Goal: Transaction & Acquisition: Purchase product/service

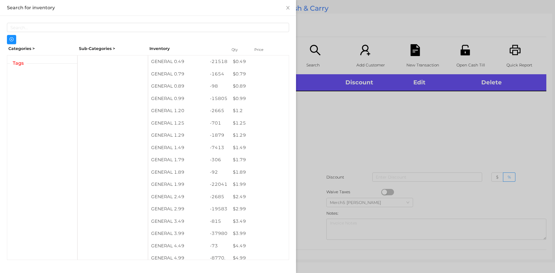
scroll to position [3, 0]
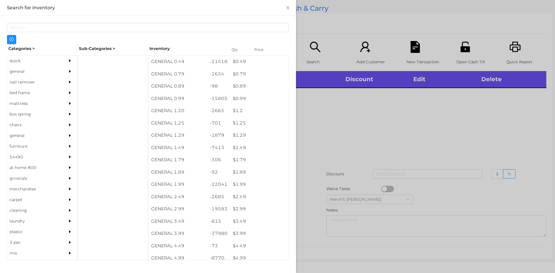
click at [71, 69] on div at bounding box center [72, 71] width 12 height 11
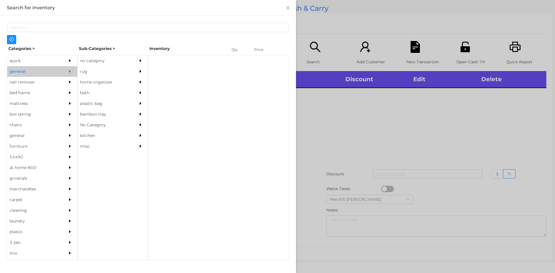
click at [112, 62] on div "no category" at bounding box center [104, 61] width 53 height 11
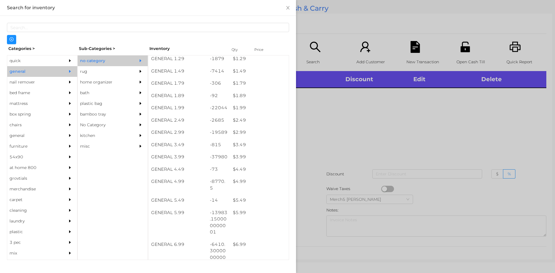
scroll to position [75, 0]
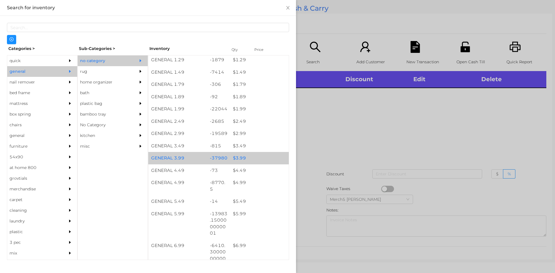
click at [257, 159] on div "$ 3.99" at bounding box center [259, 158] width 59 height 12
click at [260, 158] on div "$ 3.99" at bounding box center [259, 158] width 59 height 12
click at [261, 159] on div "$ 3.99" at bounding box center [259, 158] width 59 height 12
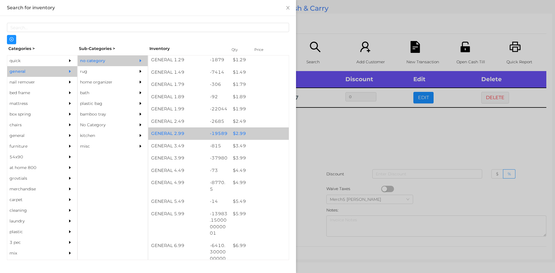
click at [255, 135] on div "$ 2.99" at bounding box center [259, 134] width 59 height 12
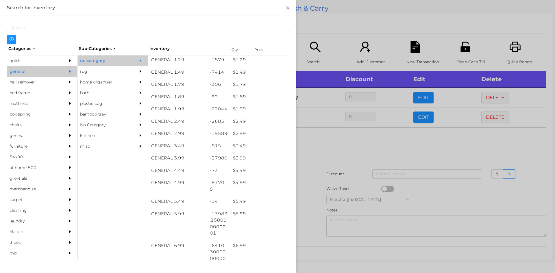
click at [380, 148] on div at bounding box center [277, 136] width 555 height 273
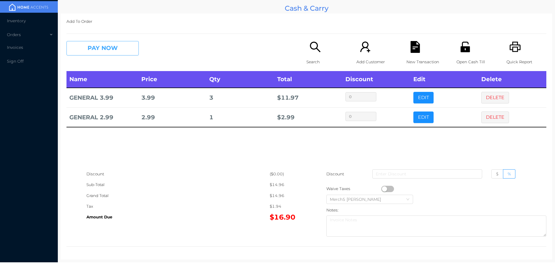
click at [121, 47] on button "PAY NOW" at bounding box center [103, 48] width 72 height 14
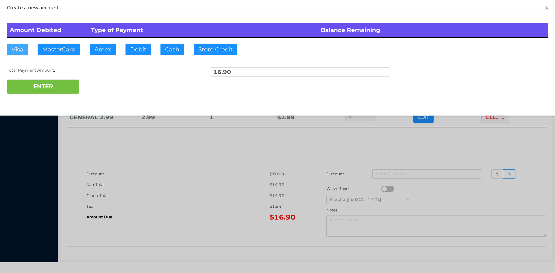
click at [17, 51] on button "Visa" at bounding box center [17, 50] width 21 height 12
click at [60, 88] on button "ENTER" at bounding box center [43, 87] width 72 height 14
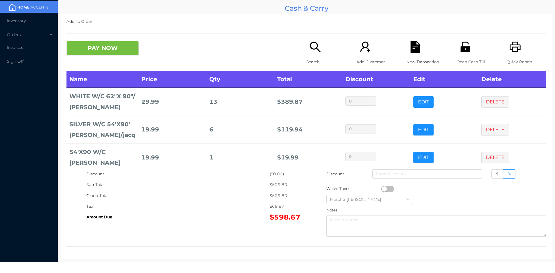
click at [482, 98] on button "DELETE" at bounding box center [496, 102] width 28 height 12
click at [418, 175] on input at bounding box center [428, 174] width 110 height 9
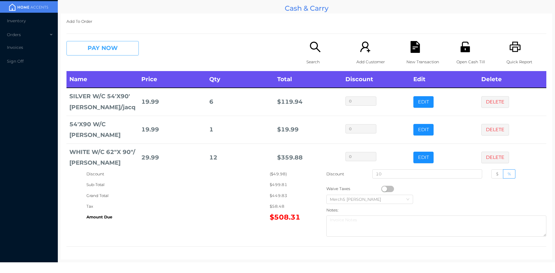
click at [133, 44] on button "PAY NOW" at bounding box center [103, 48] width 72 height 14
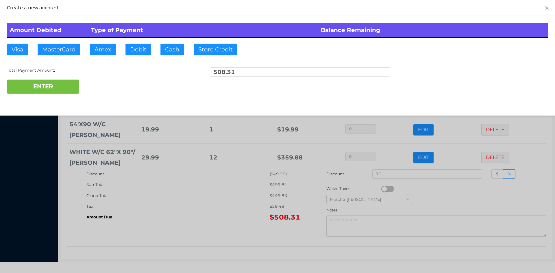
click at [219, 209] on div at bounding box center [277, 136] width 555 height 273
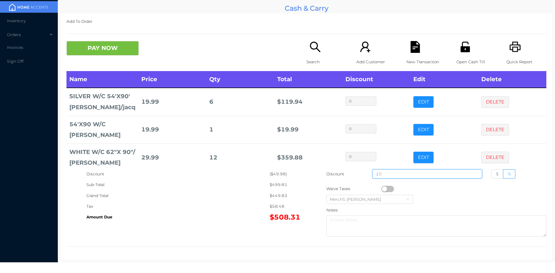
click at [408, 176] on input "10" at bounding box center [428, 174] width 110 height 9
type input "10"
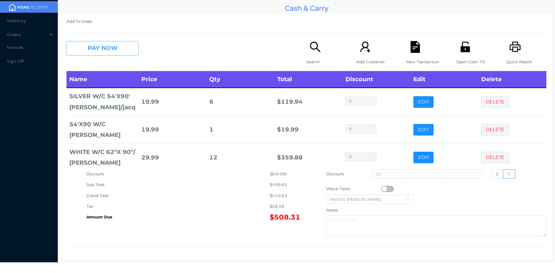
click at [128, 49] on button "PAY NOW" at bounding box center [103, 48] width 72 height 14
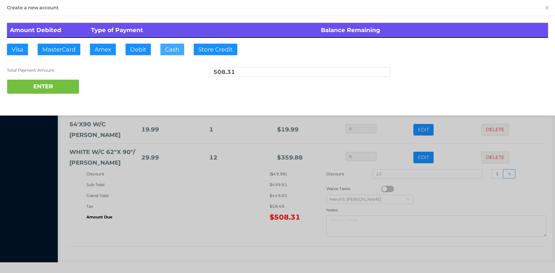
click at [172, 49] on button "Cash" at bounding box center [173, 50] width 24 height 12
type input "520"
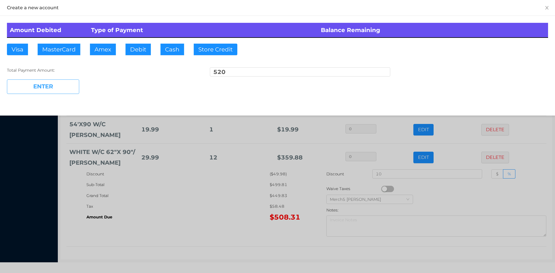
click at [67, 88] on button "ENTER" at bounding box center [43, 87] width 72 height 14
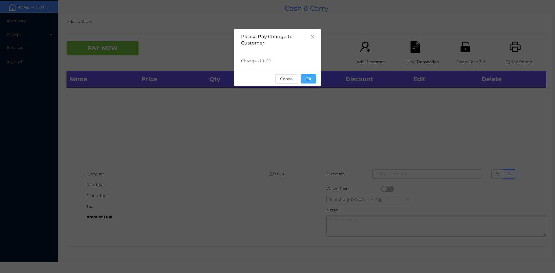
click at [316, 83] on button "OK" at bounding box center [309, 78] width 16 height 9
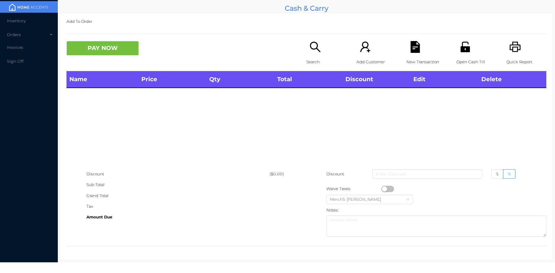
click at [314, 52] on icon "icon: search" at bounding box center [316, 47] width 12 height 12
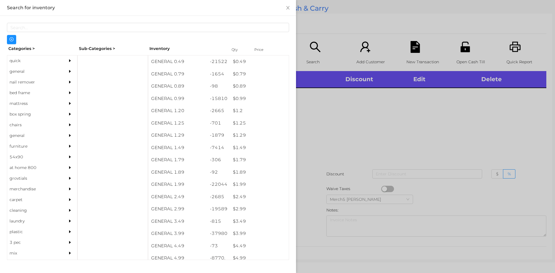
click at [61, 72] on div "general" at bounding box center [42, 71] width 70 height 11
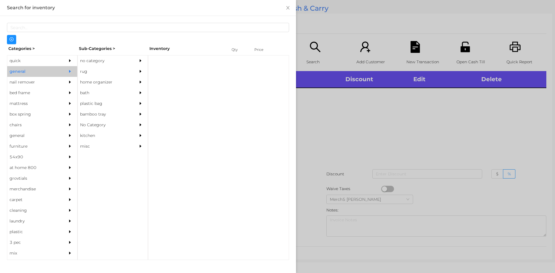
click at [126, 59] on div "no category" at bounding box center [104, 61] width 53 height 11
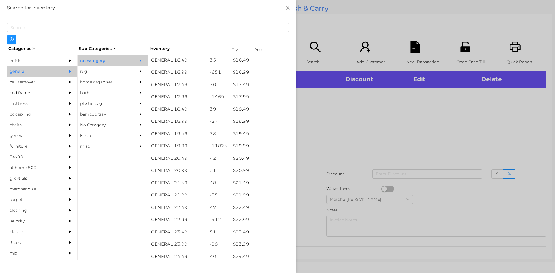
scroll to position [538, 0]
click at [270, 146] on div "$ 19.99" at bounding box center [259, 147] width 59 height 12
click at [397, 139] on div at bounding box center [277, 136] width 555 height 273
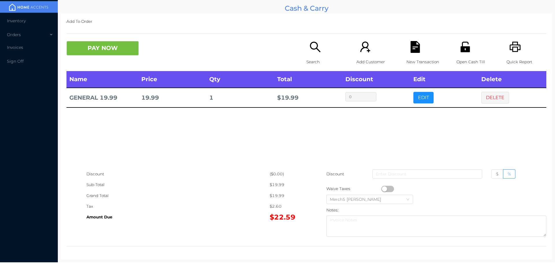
click at [128, 48] on button "PAY NOW" at bounding box center [103, 48] width 72 height 14
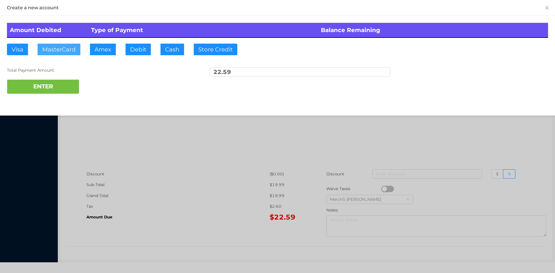
click at [61, 48] on button "MasterCard" at bounding box center [59, 50] width 43 height 12
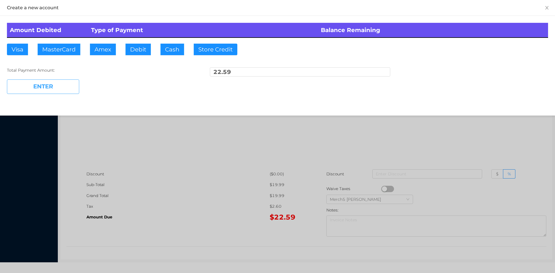
click at [63, 88] on button "ENTER" at bounding box center [43, 87] width 72 height 14
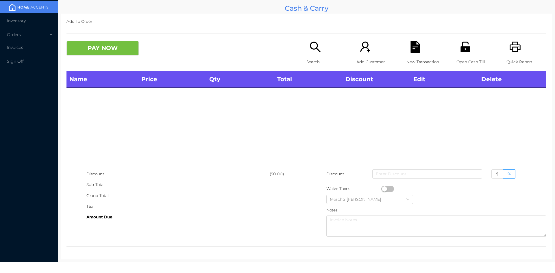
click at [317, 50] on icon "icon: search" at bounding box center [316, 47] width 12 height 12
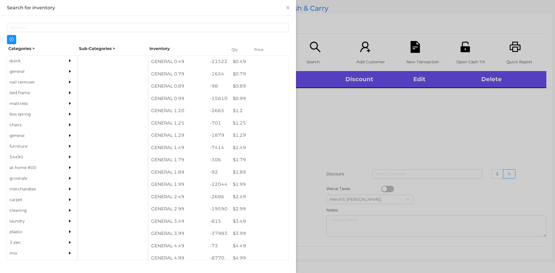
click at [55, 73] on div "general" at bounding box center [33, 71] width 53 height 11
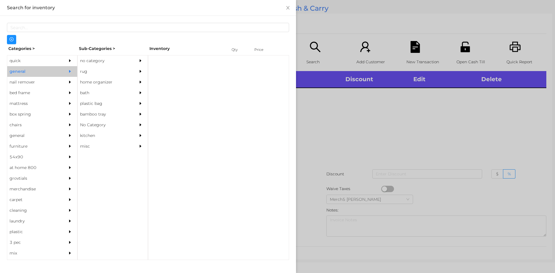
click at [109, 56] on div "no category" at bounding box center [104, 61] width 53 height 11
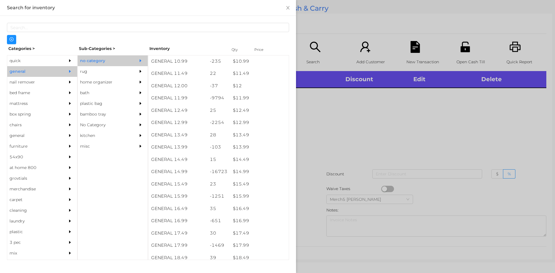
scroll to position [390, 0]
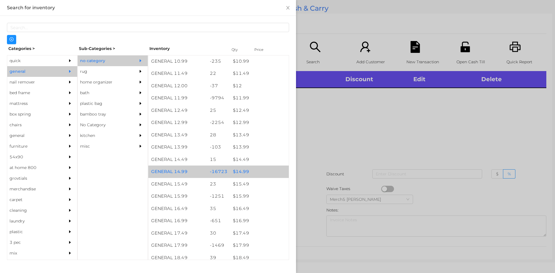
click at [262, 173] on div "$ 14.99" at bounding box center [259, 172] width 59 height 12
click at [268, 171] on div "$ 14.99" at bounding box center [259, 172] width 59 height 12
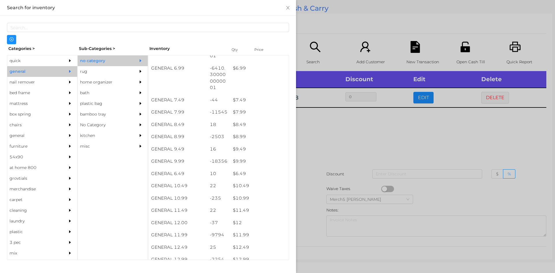
scroll to position [253, 0]
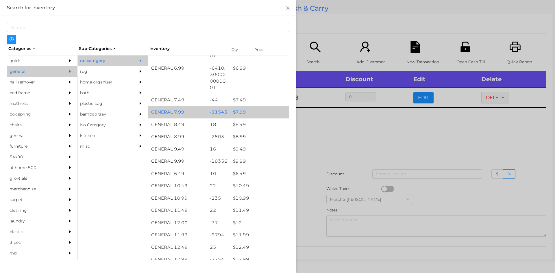
click at [263, 113] on div "$ 7.99" at bounding box center [259, 112] width 59 height 12
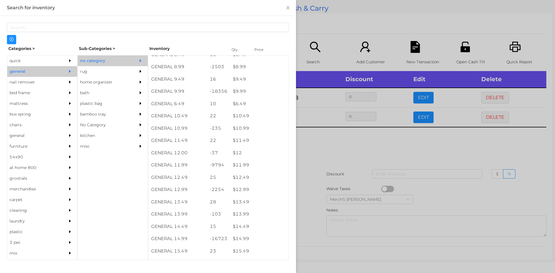
scroll to position [322, 0]
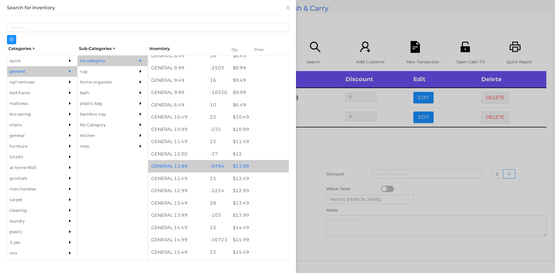
click at [266, 166] on div "$ 11.99" at bounding box center [259, 166] width 59 height 12
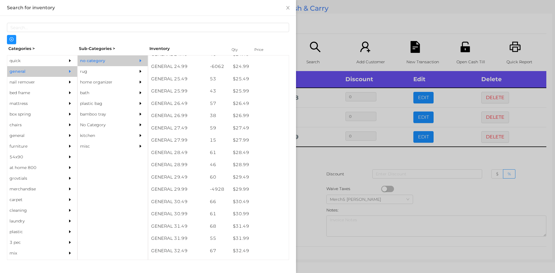
scroll to position [741, 0]
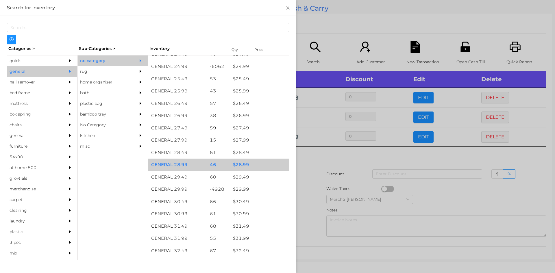
click at [259, 165] on div "$ 28.99" at bounding box center [259, 165] width 59 height 12
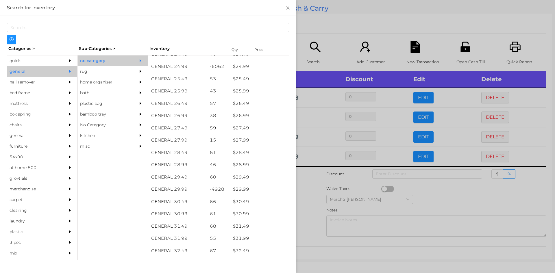
click at [309, 175] on div at bounding box center [277, 136] width 555 height 273
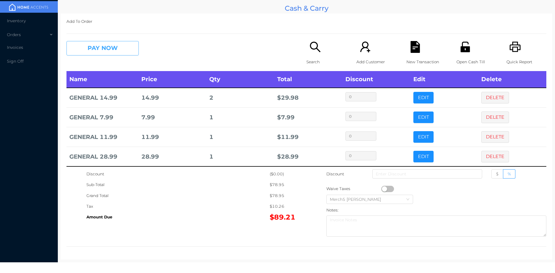
click at [123, 51] on button "PAY NOW" at bounding box center [103, 48] width 72 height 14
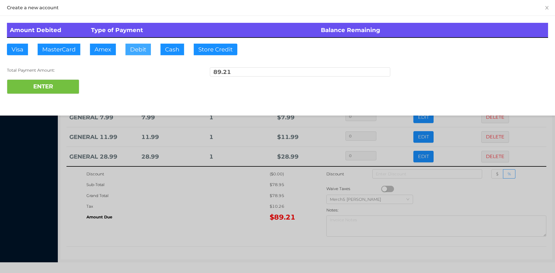
click at [145, 49] on button "Debit" at bounding box center [138, 50] width 25 height 12
click at [69, 91] on button "ENTER" at bounding box center [43, 87] width 72 height 14
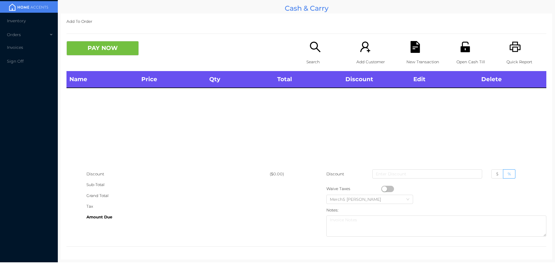
click at [512, 50] on icon "icon: printer" at bounding box center [516, 47] width 12 height 12
click at [311, 49] on icon "icon: search" at bounding box center [315, 47] width 10 height 10
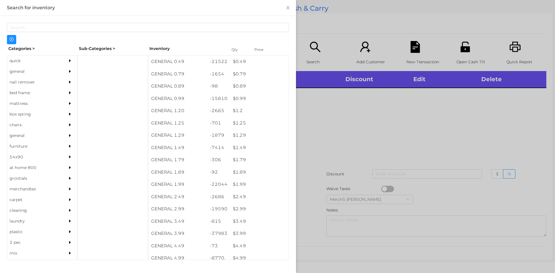
click at [57, 70] on div "general" at bounding box center [42, 71] width 70 height 11
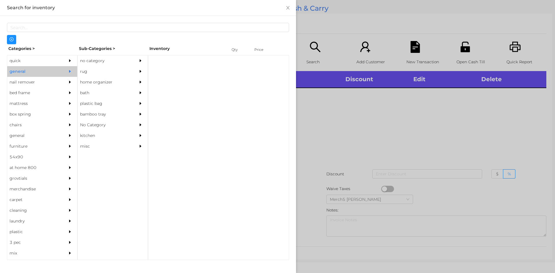
click at [117, 57] on div "no category" at bounding box center [104, 61] width 53 height 11
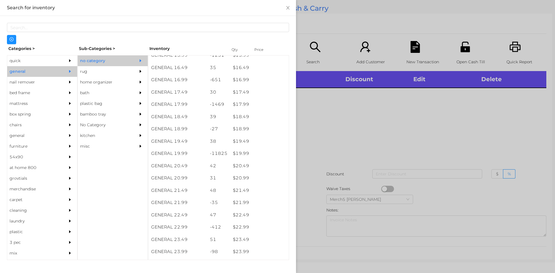
scroll to position [531, 0]
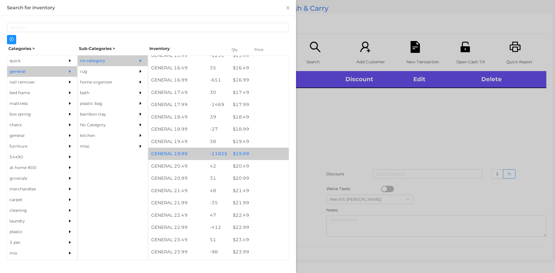
click at [259, 154] on div "$ 19.99" at bounding box center [259, 154] width 59 height 12
click at [264, 154] on div "$ 19.99" at bounding box center [259, 154] width 59 height 12
click at [265, 156] on div "$ 19.99" at bounding box center [259, 154] width 59 height 12
click at [266, 154] on div "$ 19.99" at bounding box center [259, 154] width 59 height 12
click at [266, 155] on div "$ 19.99" at bounding box center [259, 154] width 59 height 12
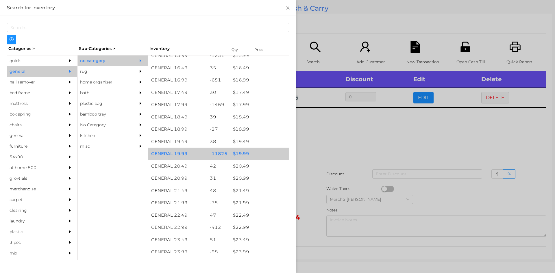
click at [267, 156] on div "$ 19.99" at bounding box center [259, 154] width 59 height 12
click at [265, 155] on div "$ 19.99" at bounding box center [259, 154] width 59 height 12
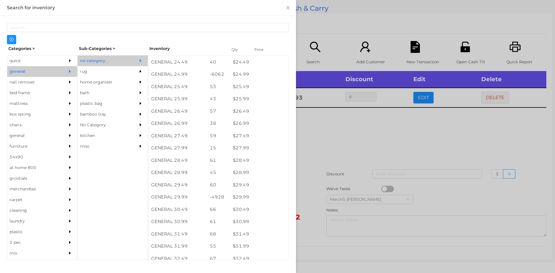
scroll to position [746, 0]
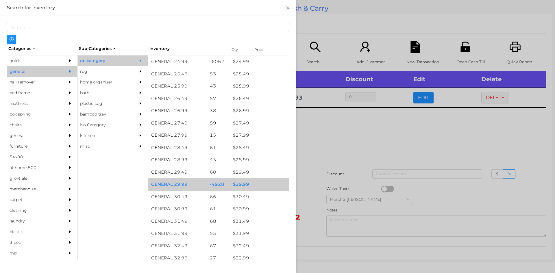
click at [258, 188] on div "$ 29.99" at bounding box center [259, 184] width 59 height 12
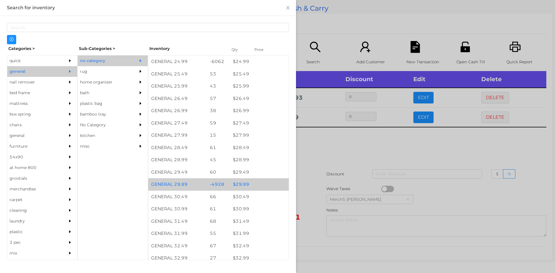
click at [262, 186] on div "$ 29.99" at bounding box center [259, 184] width 59 height 12
click at [264, 185] on div "$ 29.99" at bounding box center [259, 184] width 59 height 12
click at [264, 183] on div "$ 29.99" at bounding box center [259, 184] width 59 height 12
click at [263, 186] on div "$ 29.99" at bounding box center [259, 184] width 59 height 12
click at [266, 185] on div "$ 29.99" at bounding box center [259, 184] width 59 height 12
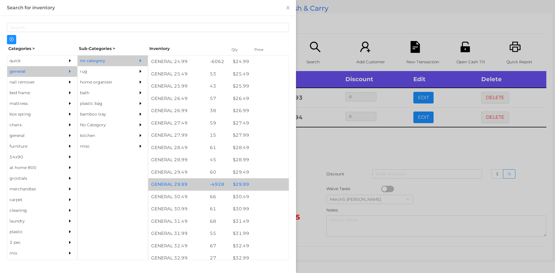
click at [264, 185] on div "$ 29.99" at bounding box center [259, 184] width 59 height 12
click at [265, 185] on div "$ 29.99" at bounding box center [259, 184] width 59 height 12
click at [266, 185] on div "$ 29.99" at bounding box center [259, 184] width 59 height 12
click at [267, 185] on div "$ 29.99" at bounding box center [259, 184] width 59 height 12
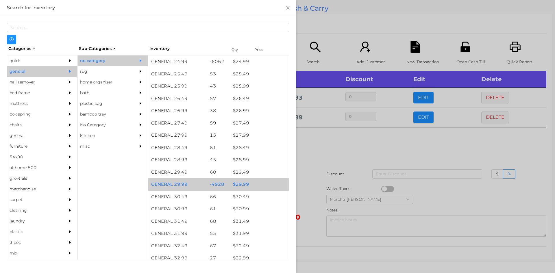
click at [267, 187] on div "$ 29.99" at bounding box center [259, 184] width 59 height 12
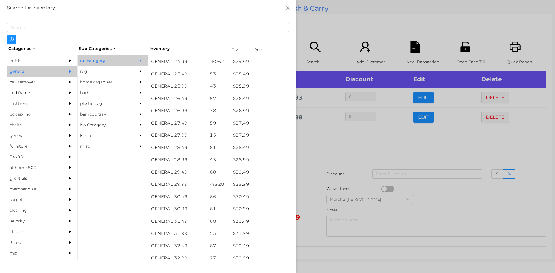
click at [338, 150] on div at bounding box center [277, 136] width 555 height 273
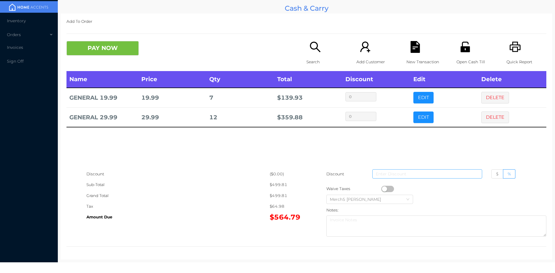
click at [426, 173] on input at bounding box center [428, 174] width 110 height 9
type input "1"
type input "2"
type input "1"
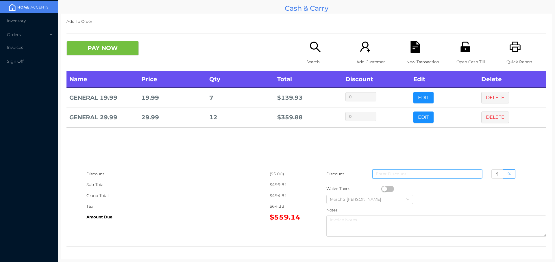
click at [488, 118] on button "DELETE" at bounding box center [496, 118] width 28 height 12
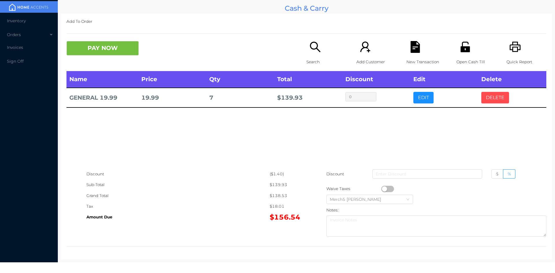
click at [497, 99] on button "DELETE" at bounding box center [496, 98] width 28 height 12
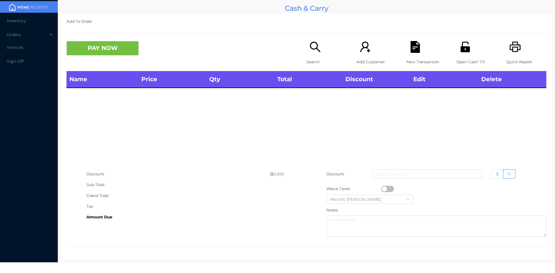
click at [327, 53] on div "Search" at bounding box center [327, 56] width 40 height 30
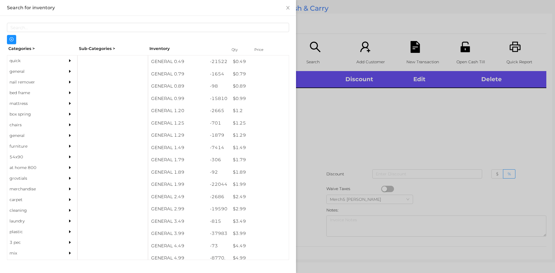
click at [66, 74] on div at bounding box center [72, 71] width 12 height 11
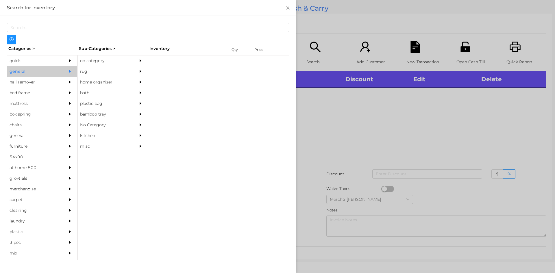
click at [140, 62] on icon "icon: caret-right" at bounding box center [141, 61] width 4 height 4
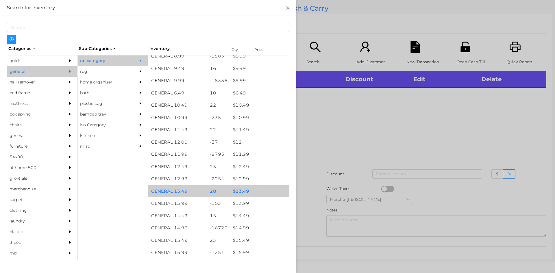
scroll to position [405, 0]
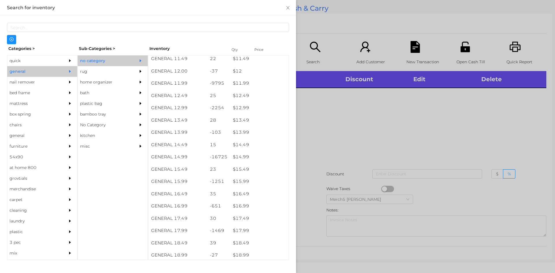
click at [371, 127] on div at bounding box center [277, 136] width 555 height 273
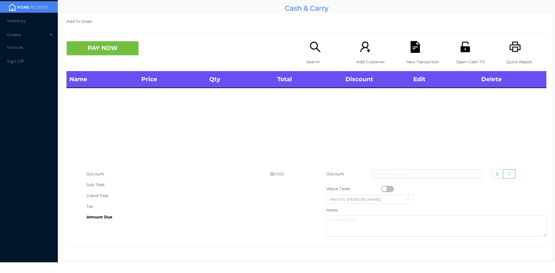
click at [310, 48] on icon "icon: search" at bounding box center [315, 47] width 10 height 10
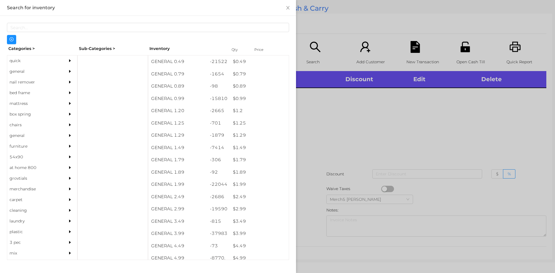
click at [22, 71] on div "general" at bounding box center [33, 71] width 53 height 11
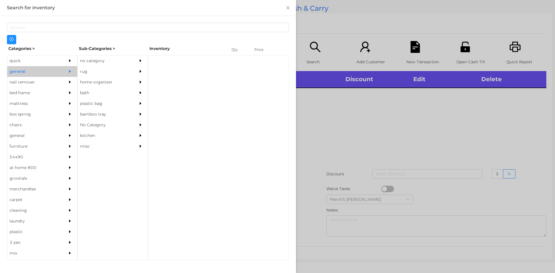
click at [97, 64] on div "no category" at bounding box center [104, 61] width 53 height 11
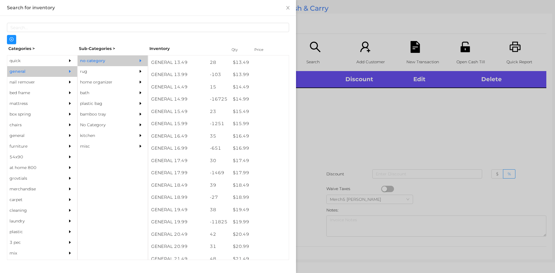
scroll to position [579, 0]
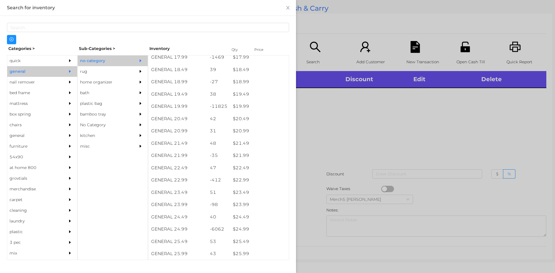
click at [411, 149] on div at bounding box center [277, 136] width 555 height 273
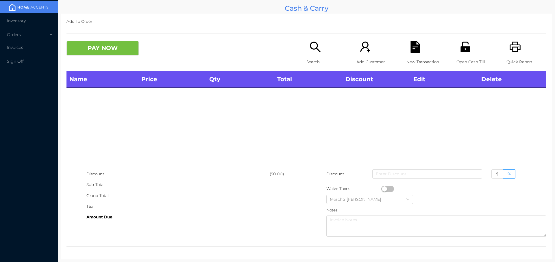
click at [317, 51] on icon "icon: search" at bounding box center [315, 47] width 10 height 10
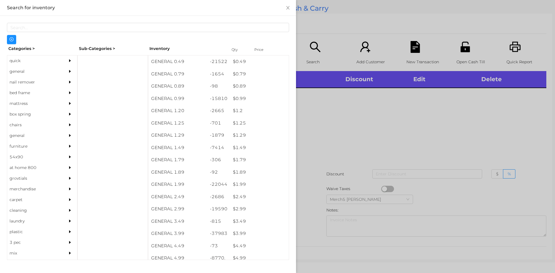
click at [463, 128] on div at bounding box center [277, 136] width 555 height 273
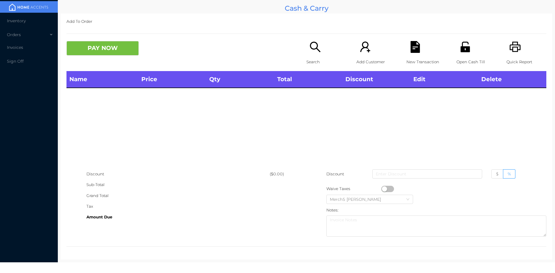
click at [310, 42] on icon "icon: search" at bounding box center [316, 47] width 12 height 12
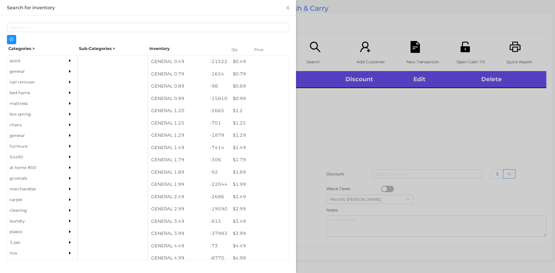
click at [66, 77] on div at bounding box center [72, 82] width 12 height 11
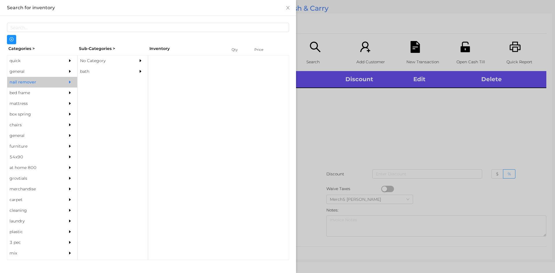
click at [128, 63] on div "No Category" at bounding box center [104, 61] width 53 height 11
click at [66, 75] on div at bounding box center [72, 71] width 12 height 11
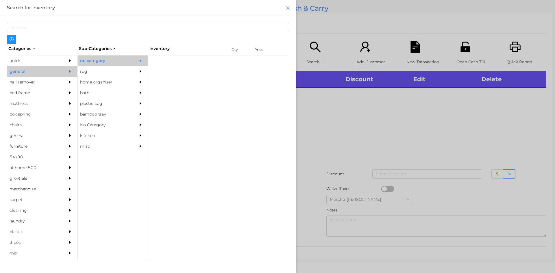
click at [121, 63] on div "no category" at bounding box center [104, 61] width 53 height 11
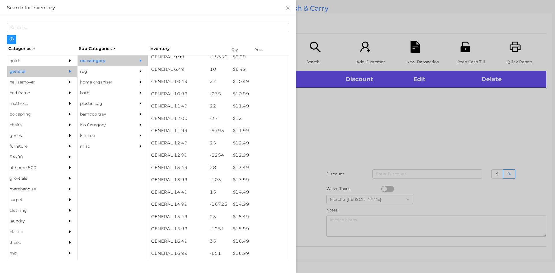
scroll to position [358, 0]
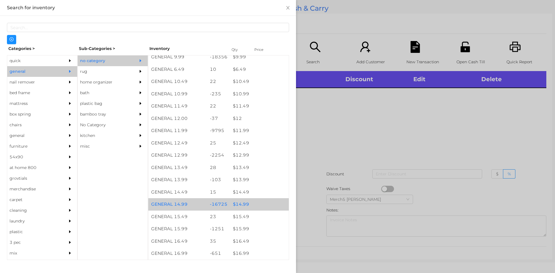
click at [259, 204] on div "$ 14.99" at bounding box center [259, 204] width 59 height 12
click at [261, 205] on div "$ 14.99" at bounding box center [259, 204] width 59 height 12
click at [266, 205] on div "$ 14.99" at bounding box center [259, 204] width 59 height 12
click at [363, 134] on div at bounding box center [277, 136] width 555 height 273
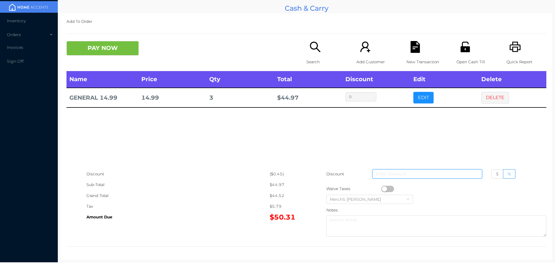
click at [425, 172] on input at bounding box center [428, 174] width 110 height 9
type input "5"
type input "1"
click at [488, 102] on button "DELETE" at bounding box center [496, 98] width 28 height 12
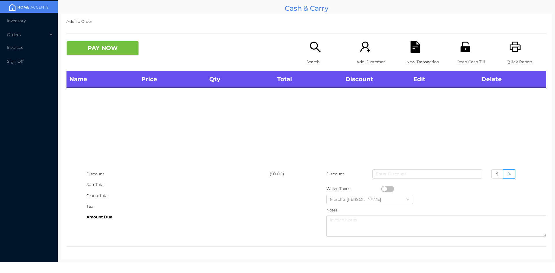
click at [310, 47] on icon "icon: search" at bounding box center [316, 47] width 12 height 12
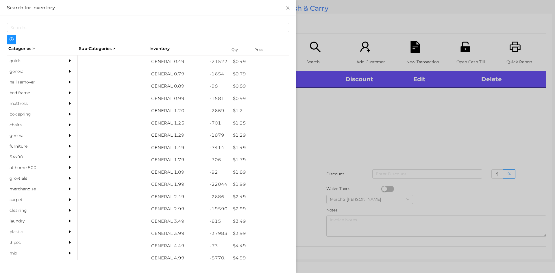
click at [61, 66] on div "quick" at bounding box center [42, 61] width 70 height 11
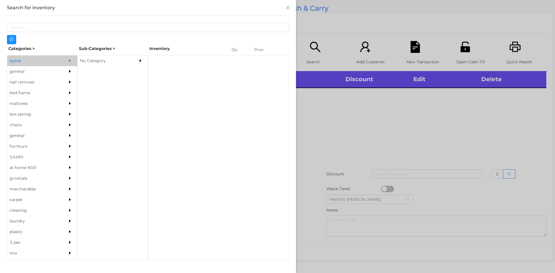
click at [114, 61] on div "No Category" at bounding box center [104, 61] width 53 height 11
click at [69, 76] on div at bounding box center [72, 71] width 12 height 11
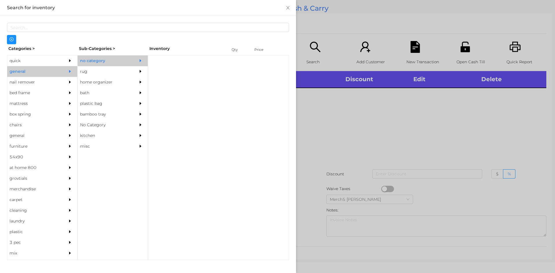
click at [115, 60] on div "no category" at bounding box center [104, 61] width 53 height 11
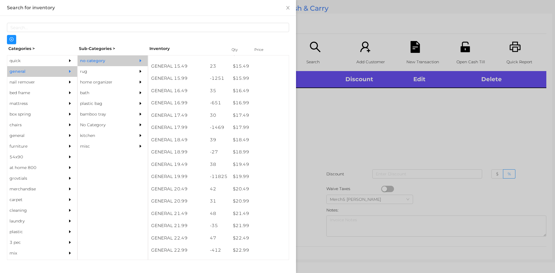
scroll to position [508, 0]
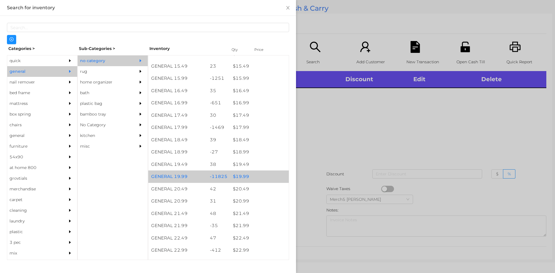
click at [258, 177] on div "$ 19.99" at bounding box center [259, 177] width 59 height 12
click at [261, 176] on div "$ 19.99" at bounding box center [259, 177] width 59 height 12
click at [262, 176] on div "$ 19.99" at bounding box center [259, 177] width 59 height 12
click at [263, 177] on div "$ 19.99" at bounding box center [259, 177] width 59 height 12
click at [264, 178] on div "$ 19.99" at bounding box center [259, 177] width 59 height 12
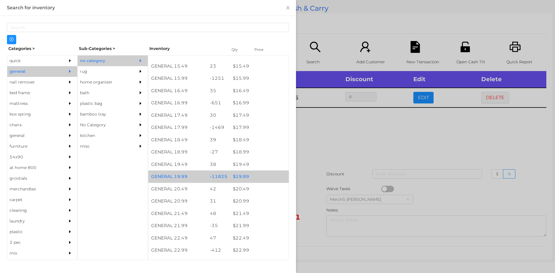
click at [266, 177] on div "$ 19.99" at bounding box center [259, 177] width 59 height 12
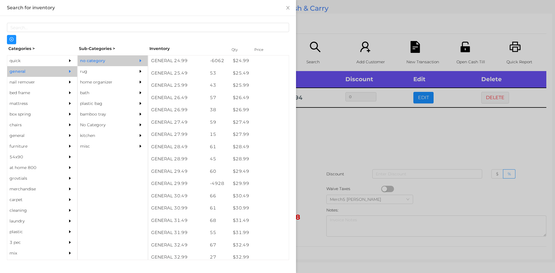
scroll to position [747, 0]
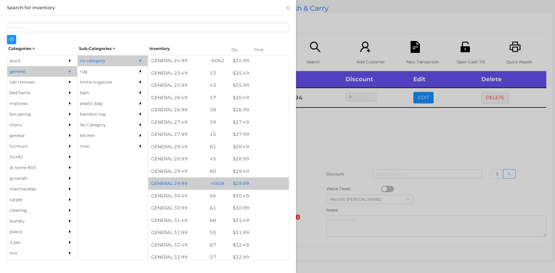
click at [266, 184] on div "$ 29.99" at bounding box center [259, 184] width 59 height 12
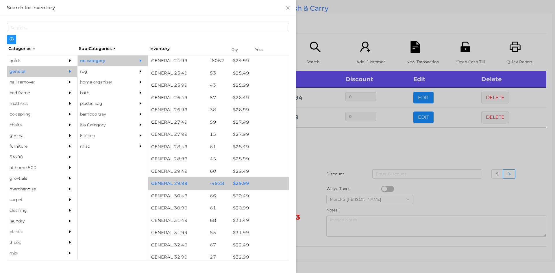
click at [269, 185] on div "$ 29.99" at bounding box center [259, 184] width 59 height 12
click at [270, 183] on div "$ 29.99" at bounding box center [259, 184] width 59 height 12
click at [272, 182] on div "$ 29.99" at bounding box center [259, 184] width 59 height 12
click at [274, 181] on div "$ 29.99" at bounding box center [259, 184] width 59 height 12
click at [276, 181] on div "$ 29.99" at bounding box center [259, 184] width 59 height 12
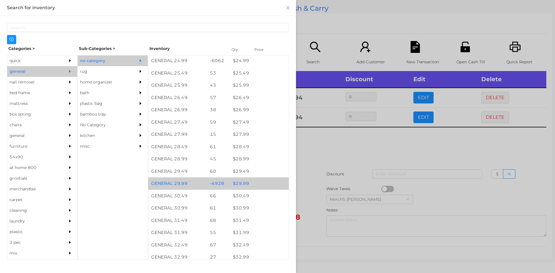
click at [275, 183] on div "$ 29.99" at bounding box center [259, 184] width 59 height 12
click at [277, 181] on div "$ 29.99" at bounding box center [259, 184] width 59 height 12
click at [276, 183] on div "$ 29.99" at bounding box center [259, 184] width 59 height 12
click at [277, 182] on div "$ 29.99" at bounding box center [259, 184] width 59 height 12
click at [280, 184] on div "$ 29.99" at bounding box center [259, 184] width 59 height 12
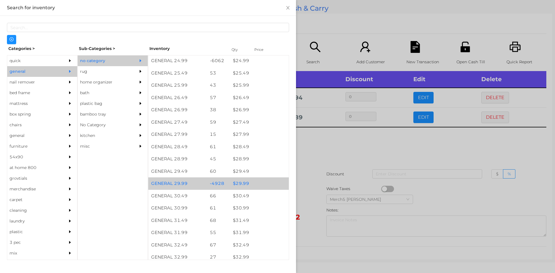
click at [278, 185] on div "$ 29.99" at bounding box center [259, 184] width 59 height 12
click at [327, 146] on div at bounding box center [277, 136] width 555 height 273
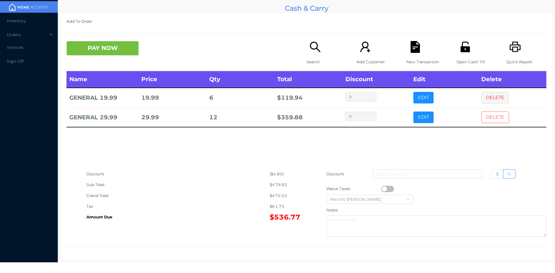
click at [489, 117] on button "DELETE" at bounding box center [496, 118] width 28 height 12
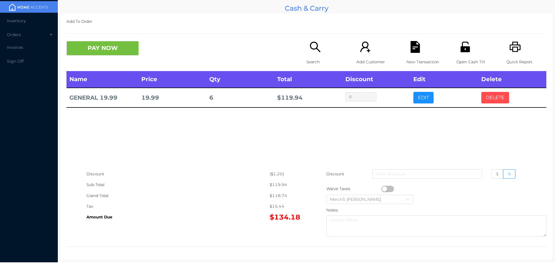
click at [493, 100] on button "DELETE" at bounding box center [496, 98] width 28 height 12
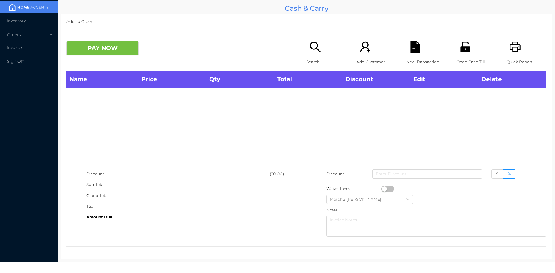
click at [319, 58] on p "Search" at bounding box center [327, 62] width 40 height 11
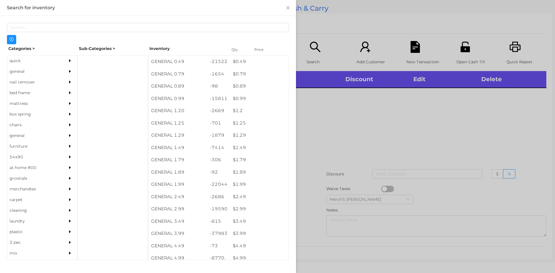
click at [60, 71] on div "general" at bounding box center [42, 71] width 70 height 11
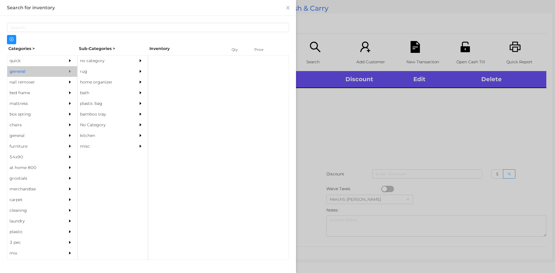
click at [112, 60] on div "no category" at bounding box center [104, 61] width 53 height 11
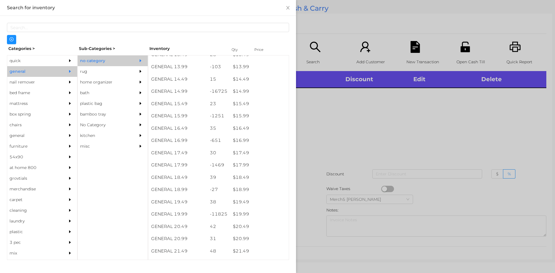
scroll to position [471, 0]
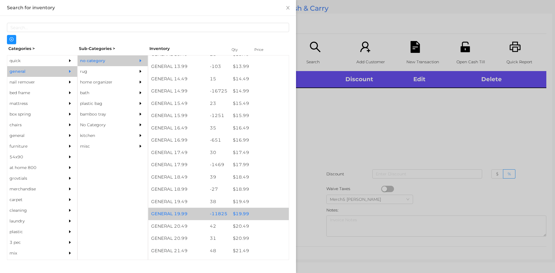
click at [258, 212] on div "$ 19.99" at bounding box center [259, 214] width 59 height 12
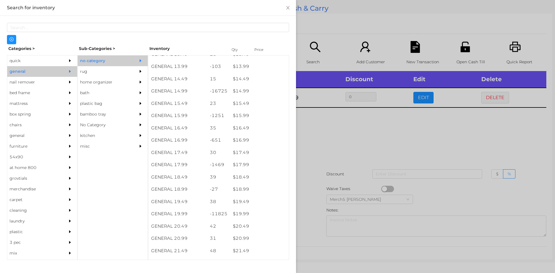
click at [359, 140] on div at bounding box center [277, 136] width 555 height 273
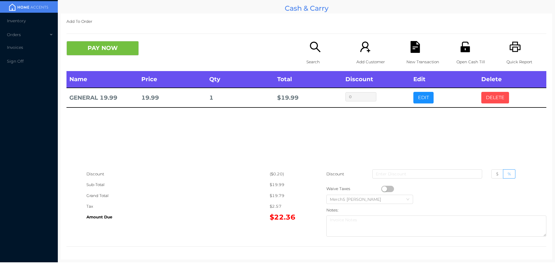
click at [487, 101] on button "DELETE" at bounding box center [496, 98] width 28 height 12
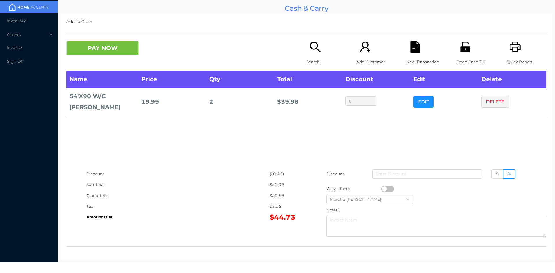
click at [315, 52] on icon "icon: search" at bounding box center [316, 47] width 12 height 12
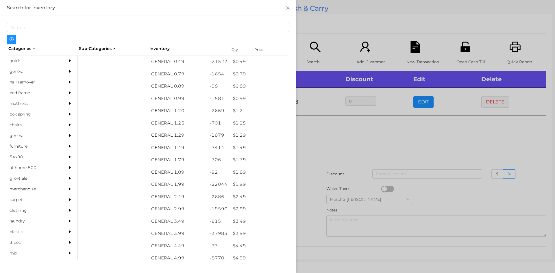
click at [56, 67] on div "general" at bounding box center [33, 71] width 53 height 11
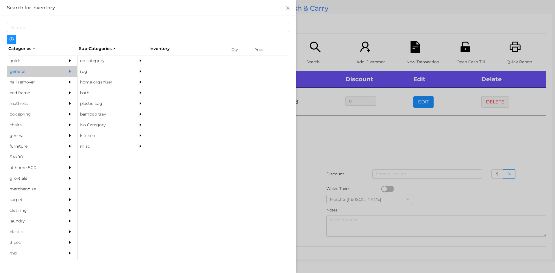
click at [113, 62] on div "no category" at bounding box center [104, 61] width 53 height 11
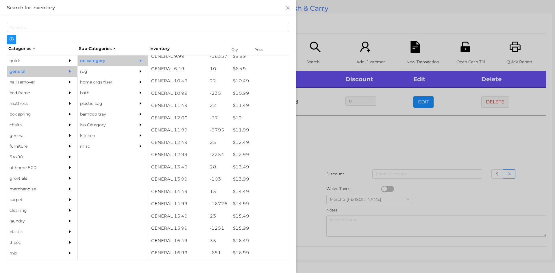
scroll to position [358, 0]
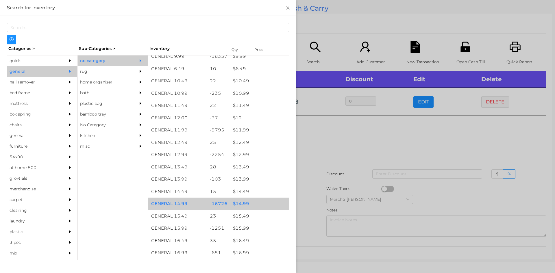
click at [258, 208] on div "$ 14.99" at bounding box center [259, 204] width 59 height 12
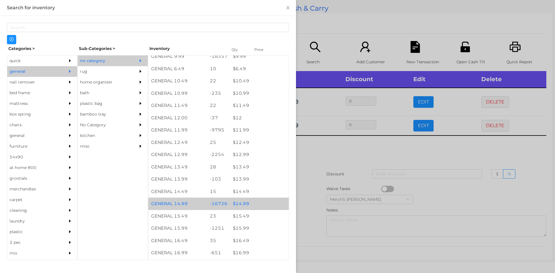
click at [269, 203] on div "$ 14.99" at bounding box center [259, 204] width 59 height 12
click at [266, 206] on div "$ 14.99" at bounding box center [259, 204] width 59 height 12
click at [270, 203] on div "$ 14.99" at bounding box center [259, 204] width 59 height 12
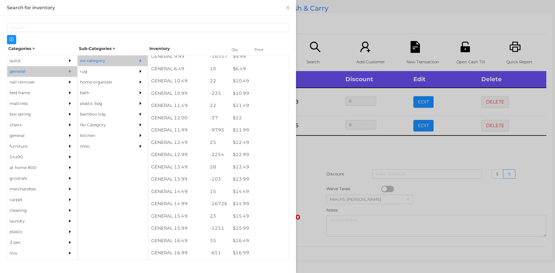
click at [328, 158] on div at bounding box center [277, 136] width 555 height 273
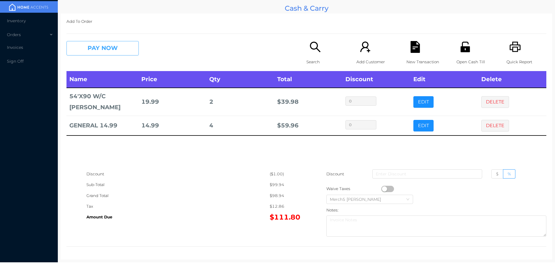
click at [121, 50] on button "PAY NOW" at bounding box center [103, 48] width 72 height 14
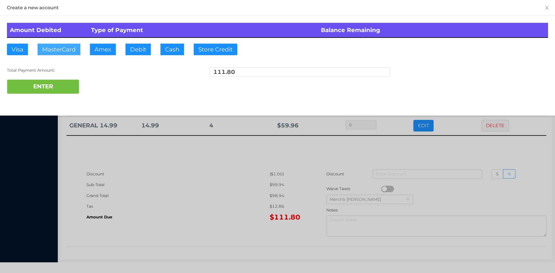
click at [70, 48] on button "MasterCard" at bounding box center [59, 50] width 43 height 12
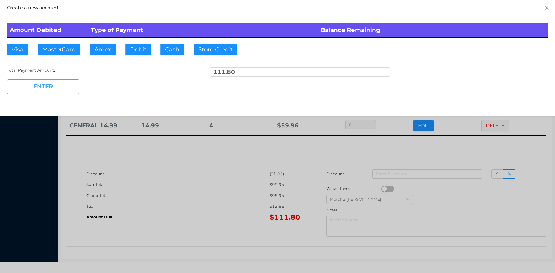
click at [67, 87] on button "ENTER" at bounding box center [43, 87] width 72 height 14
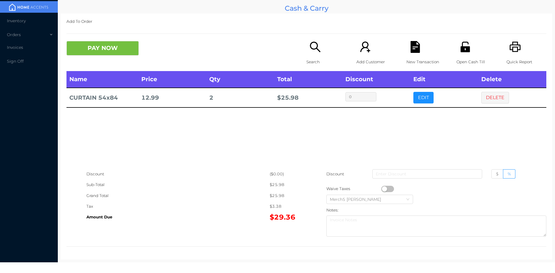
click at [486, 100] on button "DELETE" at bounding box center [496, 98] width 28 height 12
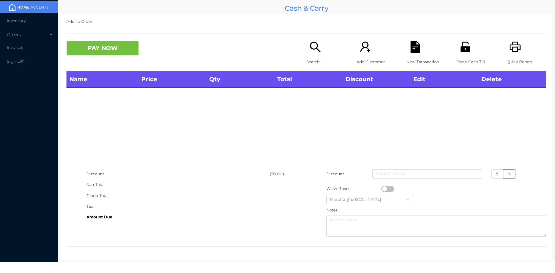
click at [311, 48] on icon "icon: search" at bounding box center [316, 47] width 12 height 12
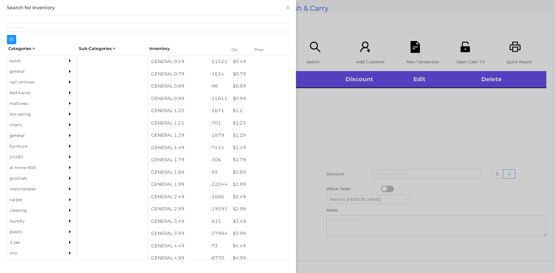
click at [69, 71] on icon "icon: caret-right" at bounding box center [70, 71] width 2 height 3
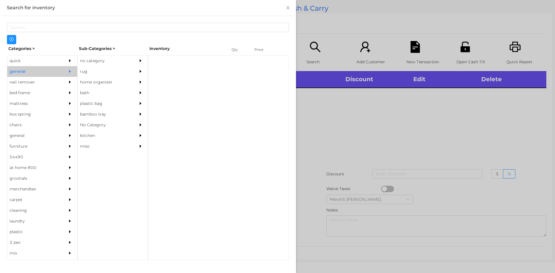
click at [126, 58] on div "no category" at bounding box center [104, 61] width 53 height 11
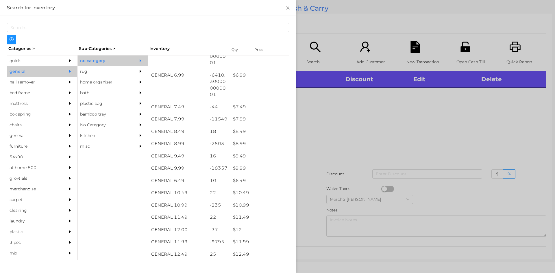
scroll to position [247, 0]
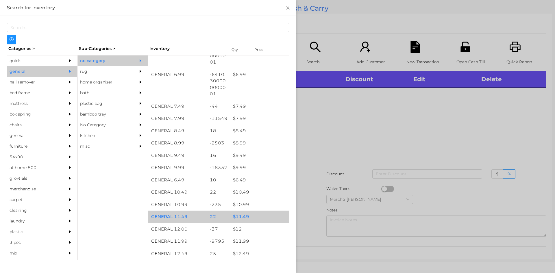
click at [260, 216] on div "$ 11.49" at bounding box center [259, 217] width 59 height 12
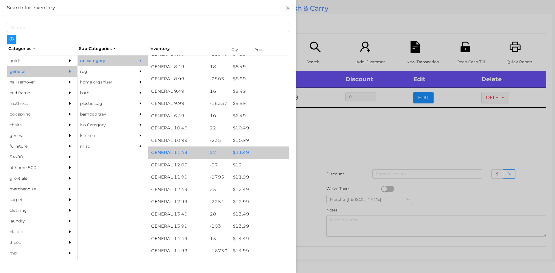
scroll to position [315, 0]
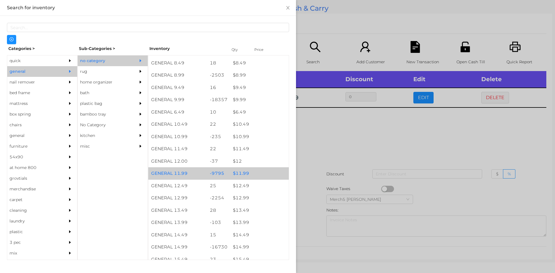
click at [265, 169] on div "$ 11.99" at bounding box center [259, 173] width 59 height 12
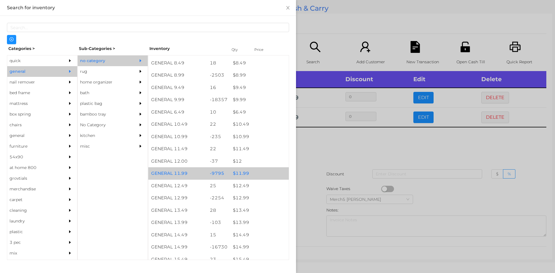
click at [268, 172] on div "$ 11.99" at bounding box center [259, 173] width 59 height 12
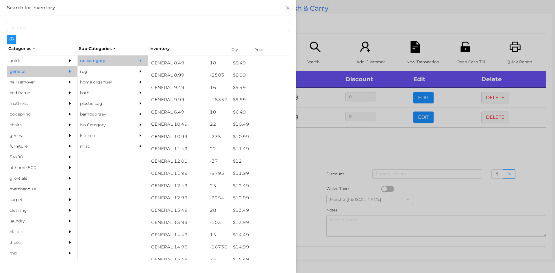
click at [336, 154] on div at bounding box center [277, 136] width 555 height 273
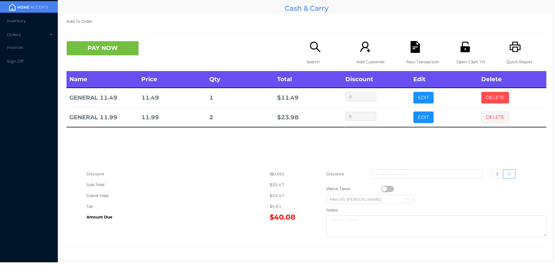
click at [492, 99] on button "DELETE" at bounding box center [496, 98] width 28 height 12
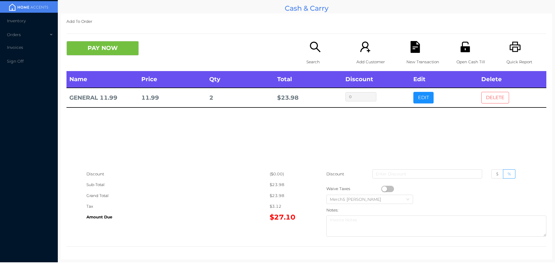
click at [490, 97] on button "DELETE" at bounding box center [496, 98] width 28 height 12
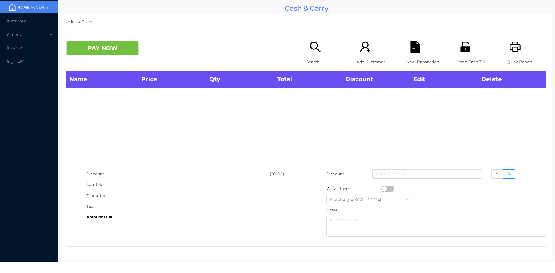
click at [318, 52] on icon "icon: search" at bounding box center [316, 47] width 12 height 12
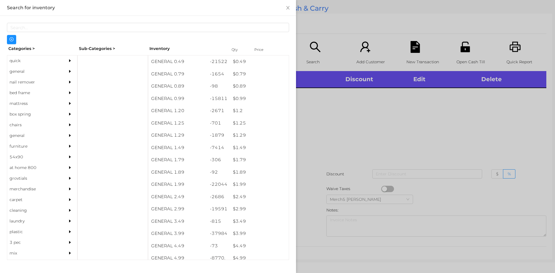
click at [56, 71] on div "general" at bounding box center [33, 71] width 53 height 11
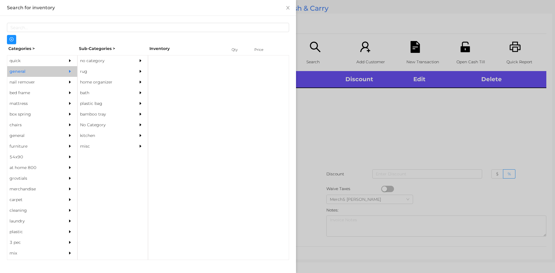
click at [128, 59] on div "no category" at bounding box center [104, 61] width 53 height 11
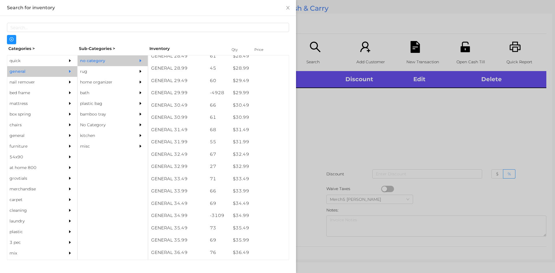
scroll to position [898, 0]
click at [339, 105] on div at bounding box center [277, 136] width 555 height 273
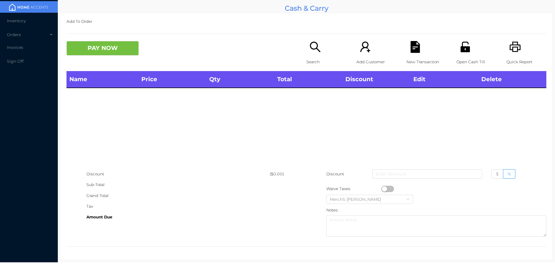
click at [316, 49] on icon "icon: search" at bounding box center [316, 47] width 12 height 12
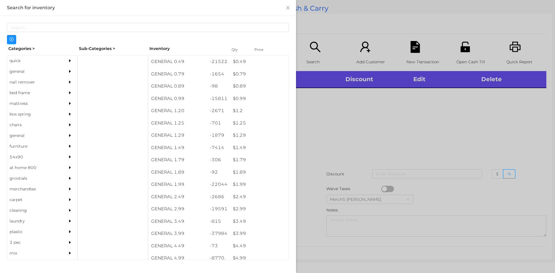
click at [347, 111] on div at bounding box center [277, 136] width 555 height 273
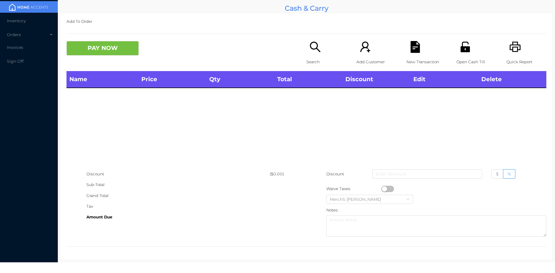
click at [518, 49] on div "Quick Report" at bounding box center [527, 56] width 40 height 30
click at [326, 52] on div "Search" at bounding box center [327, 56] width 40 height 30
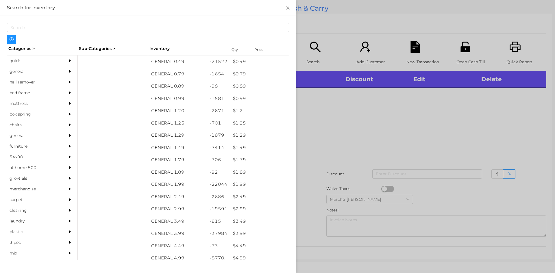
click at [66, 73] on div at bounding box center [72, 71] width 12 height 11
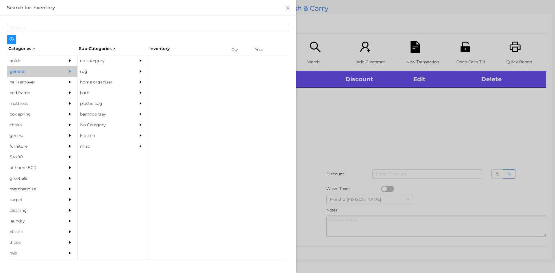
click at [99, 61] on div "no category" at bounding box center [104, 61] width 53 height 11
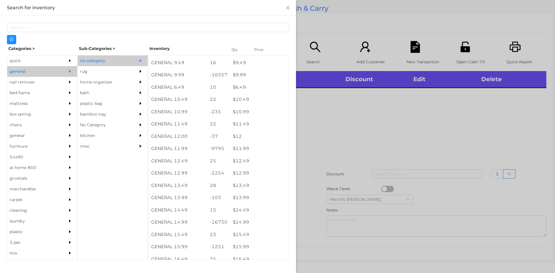
scroll to position [347, 0]
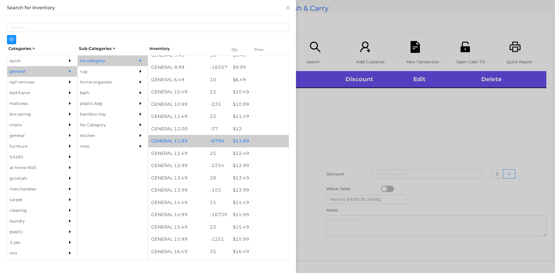
click at [253, 139] on div "$ 11.99" at bounding box center [259, 141] width 59 height 12
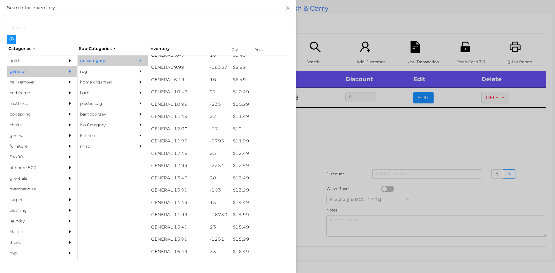
click at [453, 142] on div at bounding box center [277, 136] width 555 height 273
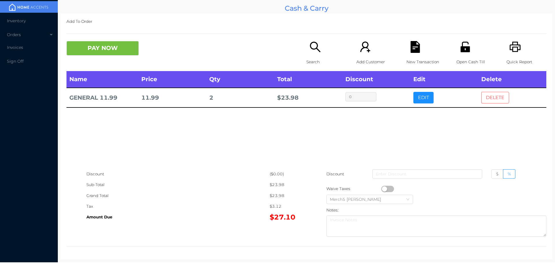
click at [485, 95] on button "DELETE" at bounding box center [496, 98] width 28 height 12
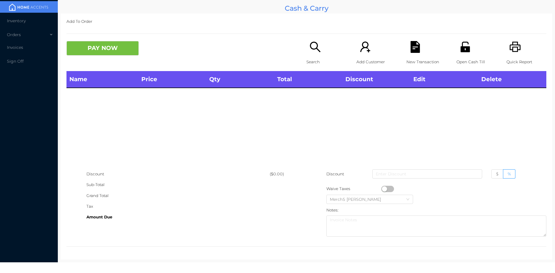
click at [316, 49] on icon "icon: search" at bounding box center [316, 47] width 12 height 12
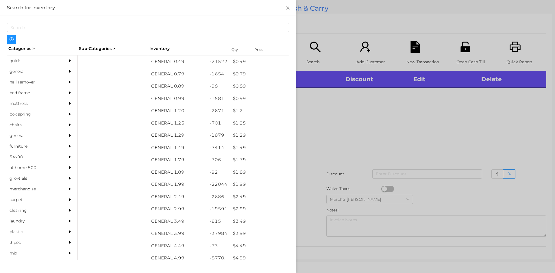
click at [391, 100] on div at bounding box center [277, 136] width 555 height 273
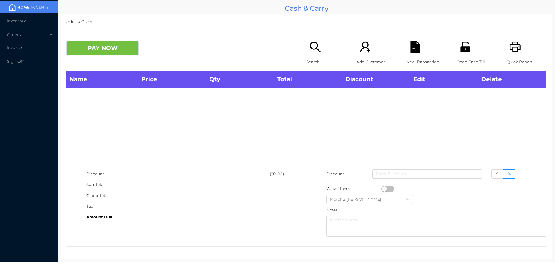
click at [511, 49] on icon "icon: printer" at bounding box center [516, 47] width 12 height 12
click at [466, 56] on div "Open Cash Till" at bounding box center [477, 56] width 40 height 30
click at [314, 51] on icon "icon: search" at bounding box center [316, 47] width 12 height 12
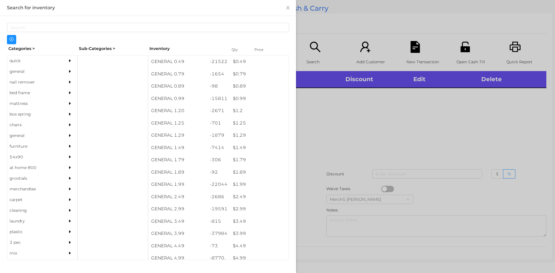
click at [61, 72] on div "general" at bounding box center [42, 71] width 70 height 11
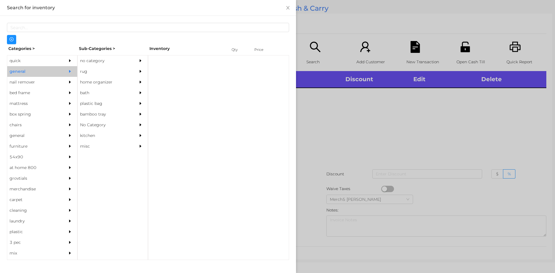
click at [118, 61] on div "no category" at bounding box center [104, 61] width 53 height 11
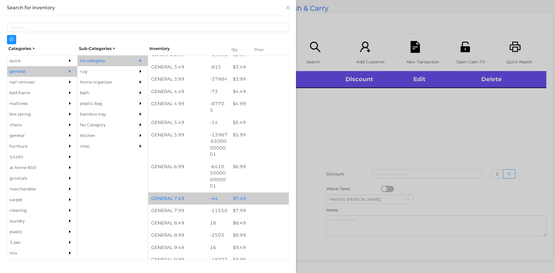
scroll to position [202, 0]
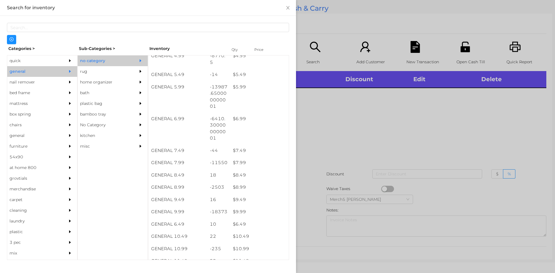
click at [349, 134] on div at bounding box center [277, 136] width 555 height 273
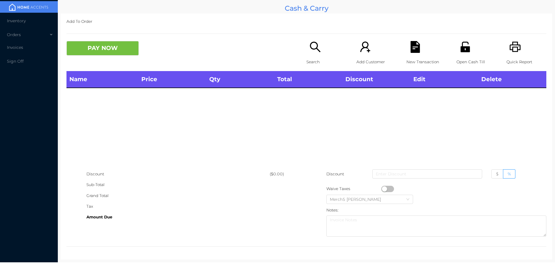
click at [319, 51] on icon "icon: search" at bounding box center [316, 47] width 12 height 12
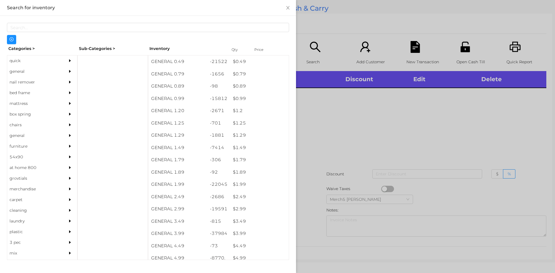
click at [66, 78] on div at bounding box center [72, 82] width 12 height 11
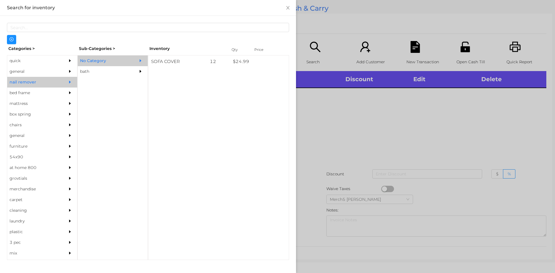
click at [66, 76] on div at bounding box center [72, 71] width 12 height 11
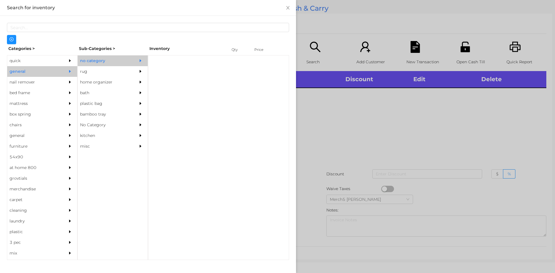
click at [130, 58] on div "no category" at bounding box center [113, 61] width 70 height 11
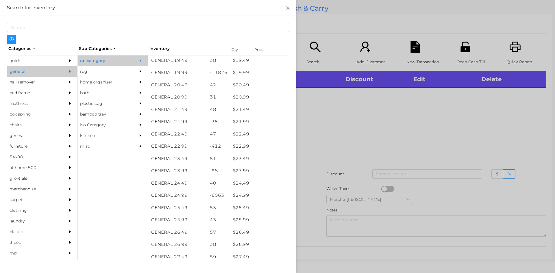
scroll to position [655, 0]
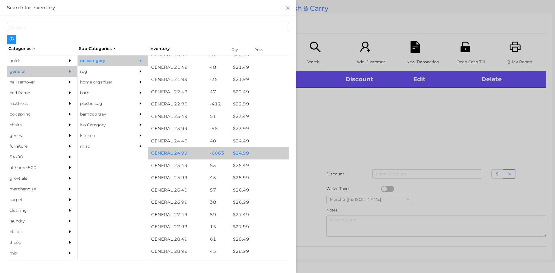
click at [261, 154] on div "$ 24.99" at bounding box center [259, 153] width 59 height 12
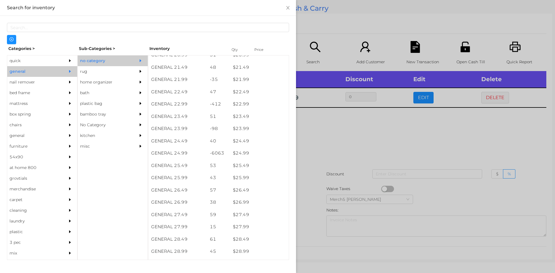
click at [382, 138] on div at bounding box center [277, 136] width 555 height 273
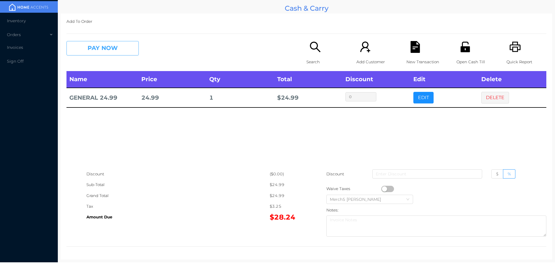
click at [122, 43] on button "PAY NOW" at bounding box center [103, 48] width 72 height 14
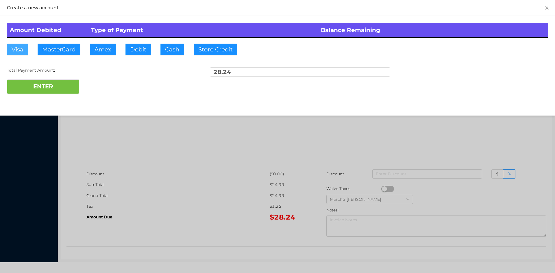
click at [16, 50] on button "Visa" at bounding box center [17, 50] width 21 height 12
click at [49, 89] on button "ENTER" at bounding box center [43, 87] width 72 height 14
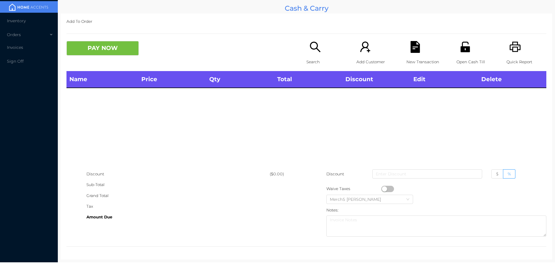
click at [318, 49] on icon "icon: search" at bounding box center [316, 47] width 12 height 12
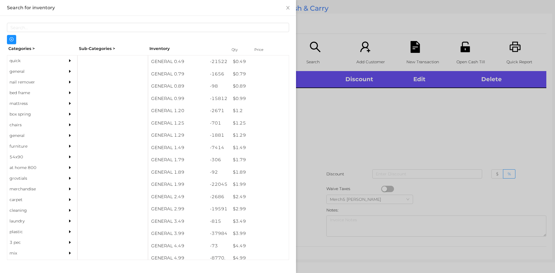
click at [58, 72] on div "general" at bounding box center [42, 71] width 70 height 11
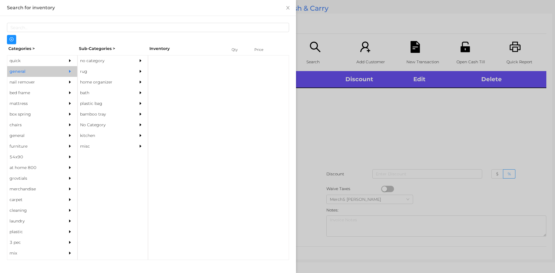
click at [132, 56] on div "no category" at bounding box center [113, 61] width 70 height 11
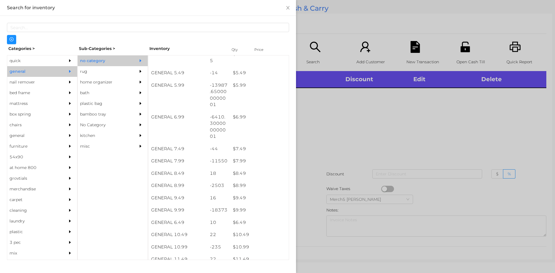
scroll to position [289, 0]
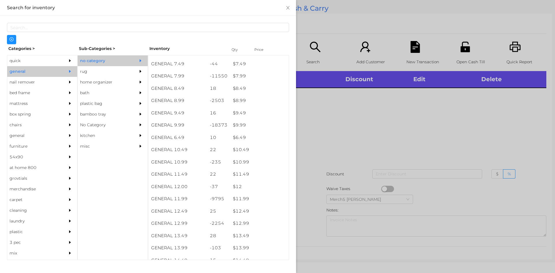
click at [418, 117] on div at bounding box center [277, 136] width 555 height 273
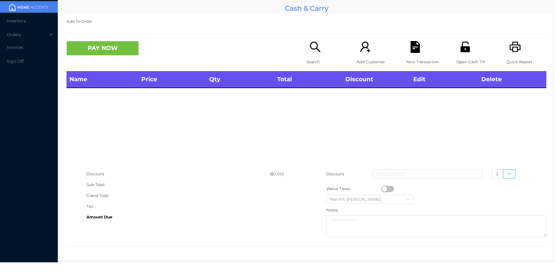
click at [313, 45] on icon "icon: search" at bounding box center [316, 47] width 12 height 12
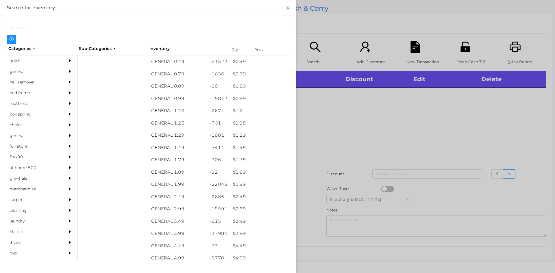
click at [376, 115] on div at bounding box center [277, 136] width 555 height 273
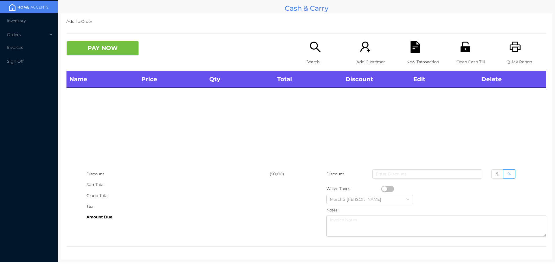
click at [316, 54] on div "Search" at bounding box center [327, 56] width 40 height 30
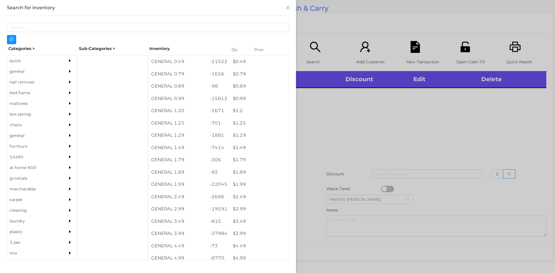
click at [43, 72] on div "general" at bounding box center [33, 71] width 53 height 11
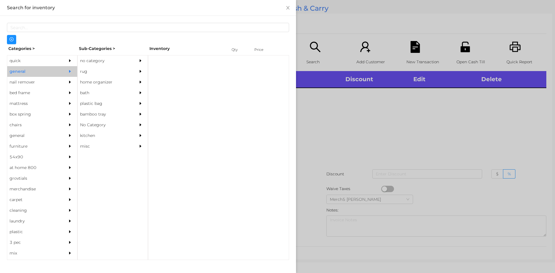
click at [89, 66] on div "no category" at bounding box center [104, 61] width 53 height 11
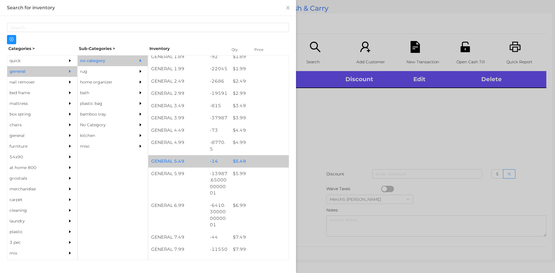
scroll to position [231, 0]
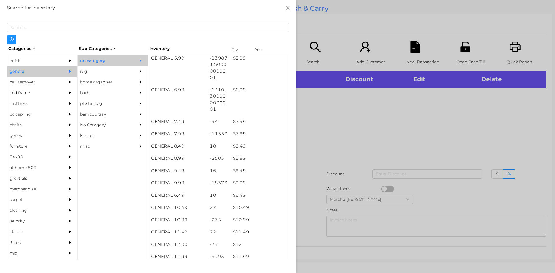
click at [331, 132] on div at bounding box center [277, 136] width 555 height 273
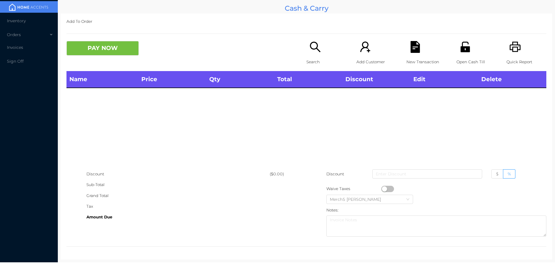
click at [310, 49] on icon "icon: search" at bounding box center [316, 47] width 12 height 12
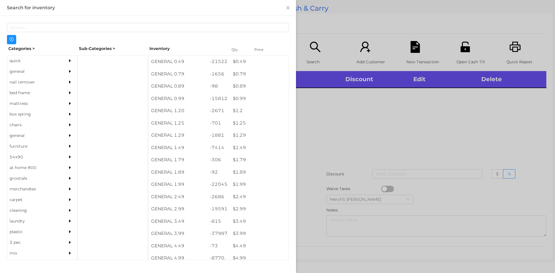
click at [56, 75] on div "general" at bounding box center [33, 71] width 53 height 11
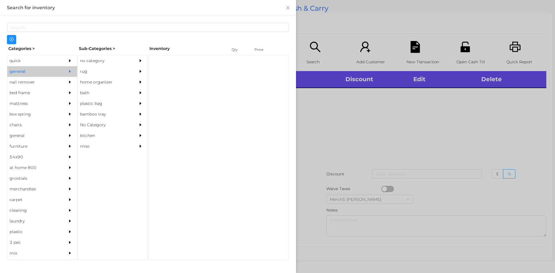
click at [108, 59] on div "no category" at bounding box center [104, 61] width 53 height 11
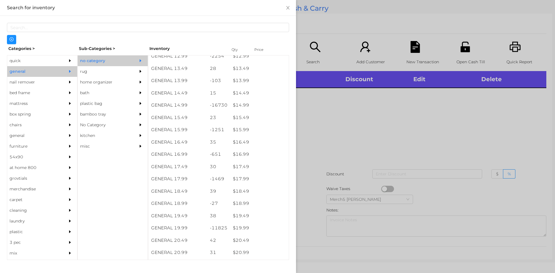
scroll to position [463, 0]
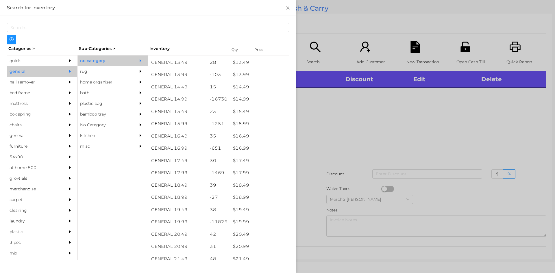
click at [349, 141] on div at bounding box center [277, 136] width 555 height 273
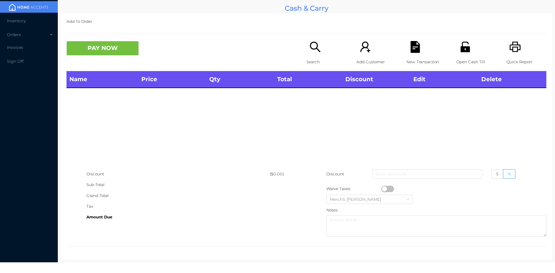
click at [312, 52] on icon "icon: search" at bounding box center [316, 47] width 12 height 12
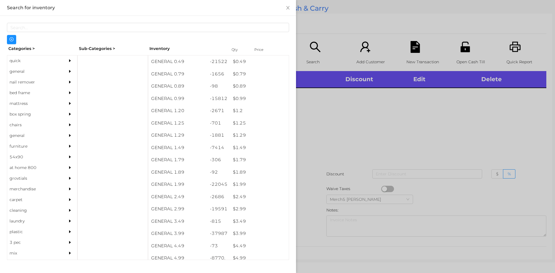
click at [386, 119] on div at bounding box center [277, 136] width 555 height 273
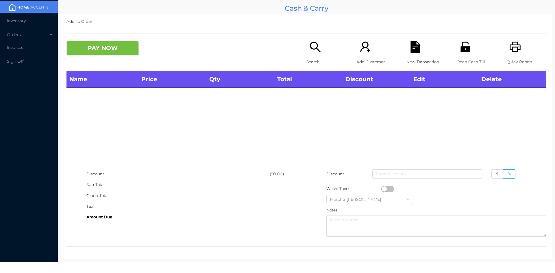
click at [316, 57] on p "Search" at bounding box center [327, 62] width 40 height 11
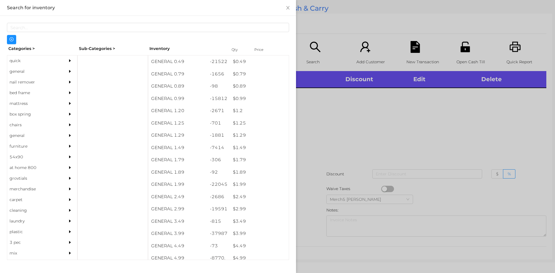
click at [66, 77] on div at bounding box center [72, 71] width 12 height 11
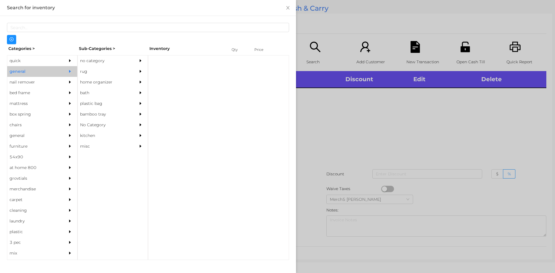
click at [124, 63] on div "no category" at bounding box center [104, 61] width 53 height 11
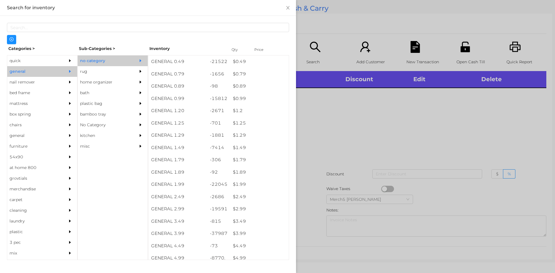
click at [323, 127] on div at bounding box center [277, 136] width 555 height 273
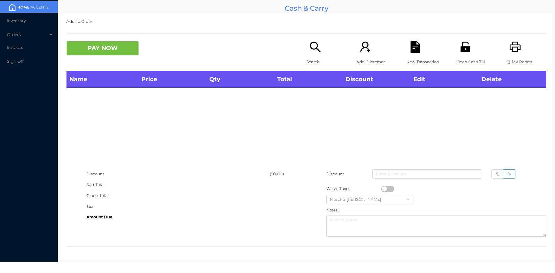
click at [319, 55] on div "Search" at bounding box center [327, 56] width 40 height 30
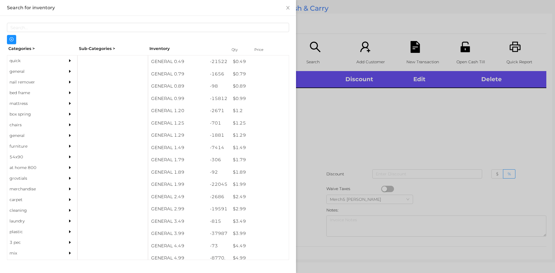
click at [56, 71] on div "general" at bounding box center [33, 71] width 53 height 11
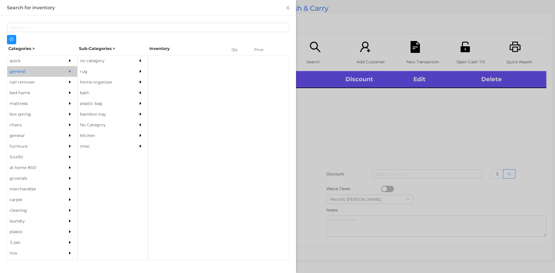
click at [117, 63] on div "no category" at bounding box center [104, 61] width 53 height 11
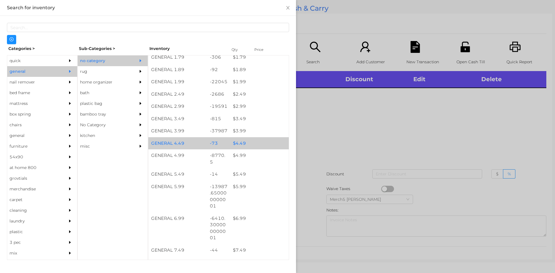
scroll to position [116, 0]
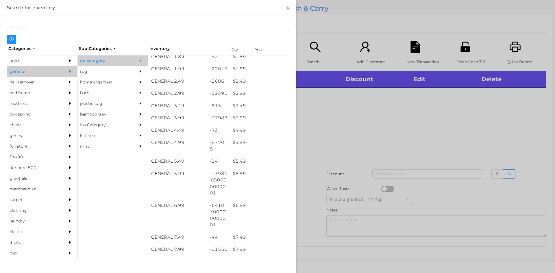
click at [415, 136] on div at bounding box center [277, 136] width 555 height 273
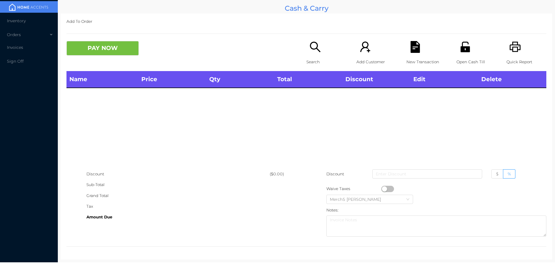
click at [317, 58] on p "Search" at bounding box center [327, 62] width 40 height 11
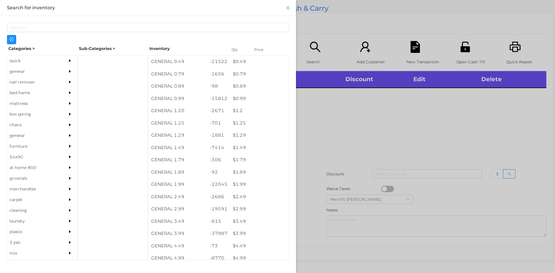
click at [69, 71] on icon "icon: caret-right" at bounding box center [70, 71] width 2 height 3
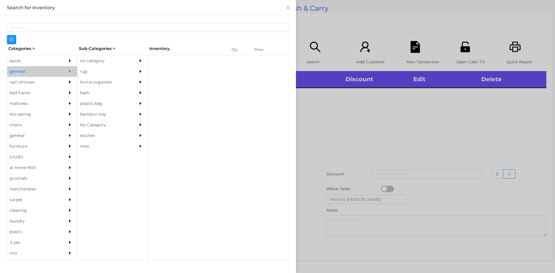
click at [117, 58] on div "no category" at bounding box center [104, 61] width 53 height 11
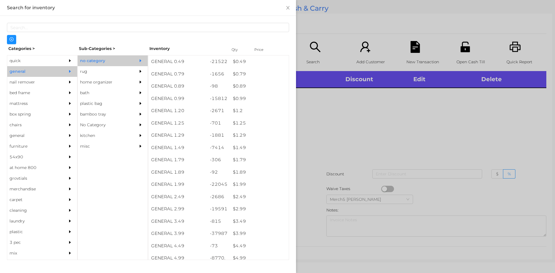
click at [415, 101] on div at bounding box center [277, 136] width 555 height 273
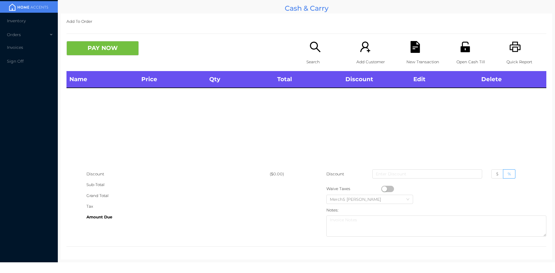
click at [516, 46] on icon "icon: printer" at bounding box center [515, 47] width 11 height 10
click at [319, 49] on icon "icon: search" at bounding box center [316, 47] width 12 height 12
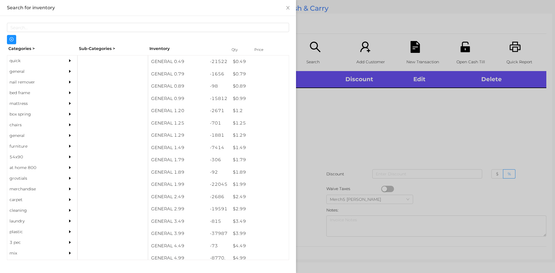
click at [66, 65] on div at bounding box center [72, 61] width 12 height 11
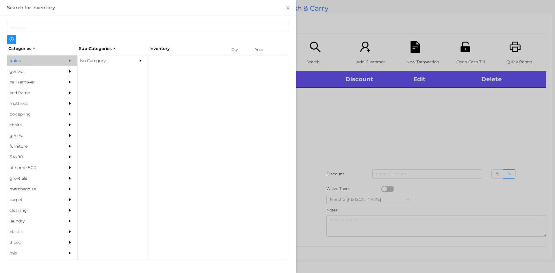
click at [68, 72] on icon "icon: caret-right" at bounding box center [70, 71] width 4 height 4
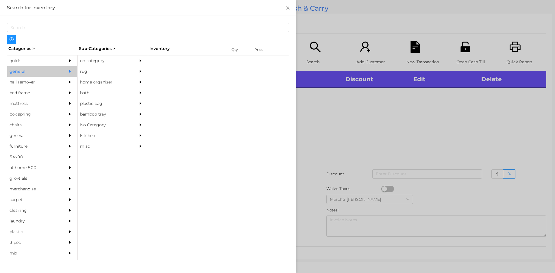
click at [110, 58] on div "no category" at bounding box center [104, 61] width 53 height 11
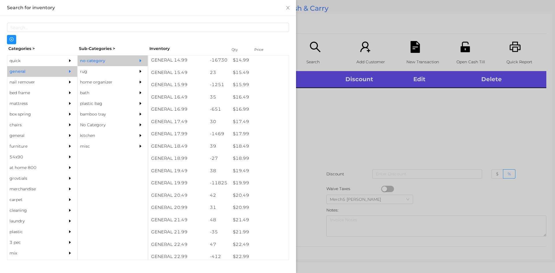
scroll to position [607, 0]
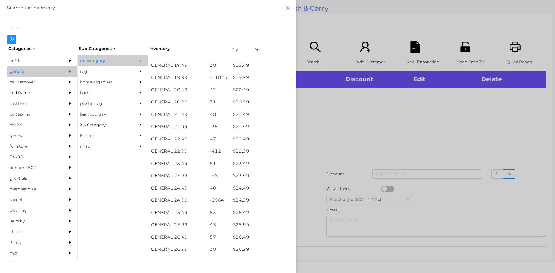
click at [391, 118] on div at bounding box center [277, 136] width 555 height 273
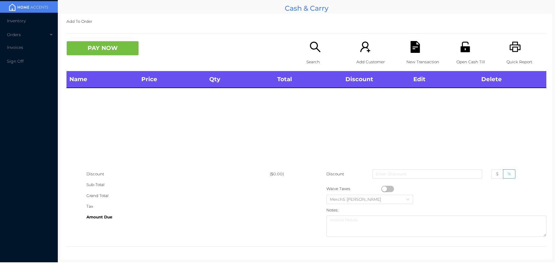
click at [322, 56] on div "Search" at bounding box center [327, 56] width 40 height 30
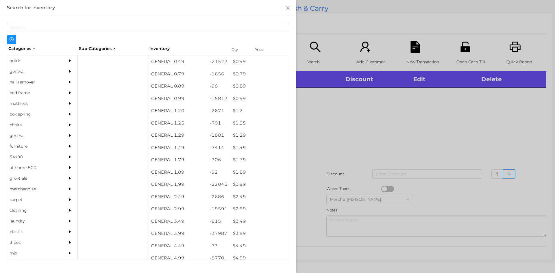
click at [69, 71] on div at bounding box center [72, 71] width 12 height 11
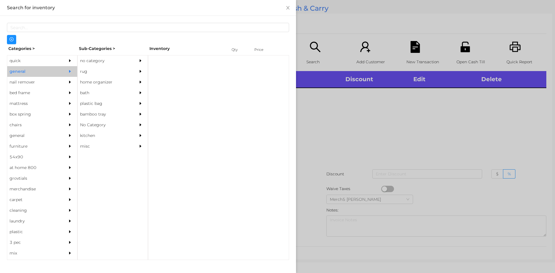
click at [89, 65] on div "no category" at bounding box center [104, 61] width 53 height 11
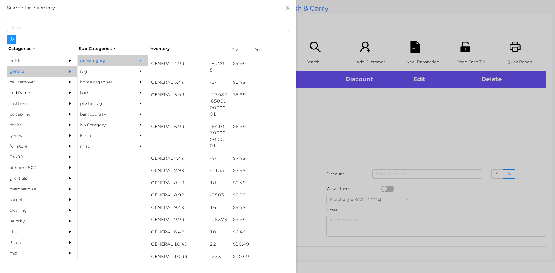
scroll to position [289, 0]
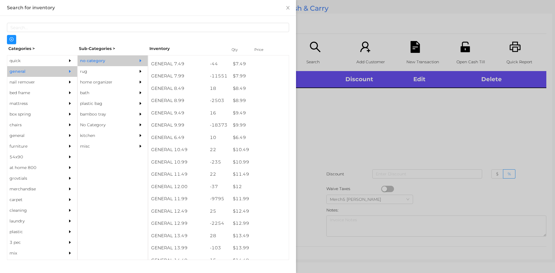
click at [410, 148] on div at bounding box center [277, 136] width 555 height 273
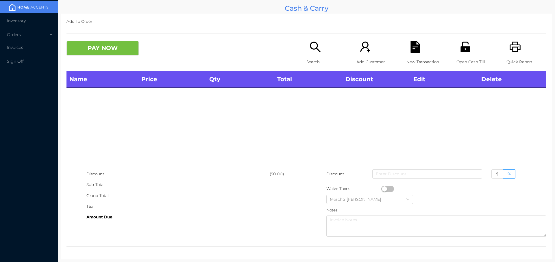
click at [319, 56] on div "Search" at bounding box center [327, 56] width 40 height 30
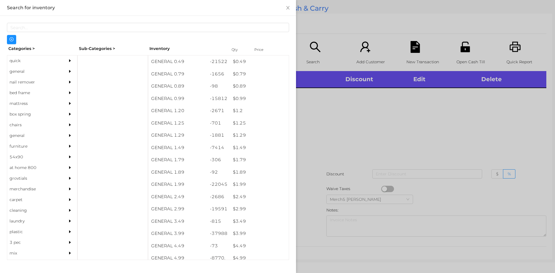
click at [354, 133] on div at bounding box center [277, 136] width 555 height 273
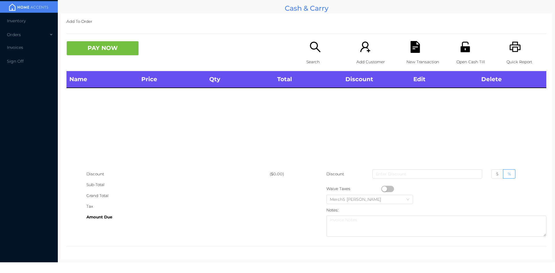
click at [467, 43] on icon "icon: unlock" at bounding box center [466, 47] width 12 height 12
click at [510, 50] on icon "icon: printer" at bounding box center [515, 47] width 11 height 10
